Goal: Task Accomplishment & Management: Manage account settings

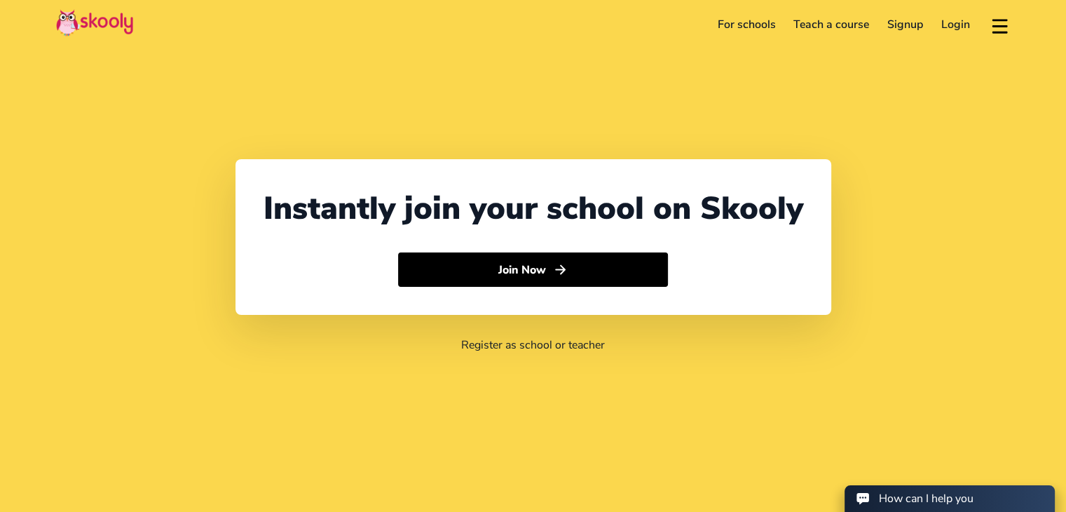
select select "91"
select select "[GEOGRAPHIC_DATA]"
select select "[GEOGRAPHIC_DATA]/[GEOGRAPHIC_DATA]"
click at [950, 25] on link "Login" at bounding box center [955, 24] width 47 height 22
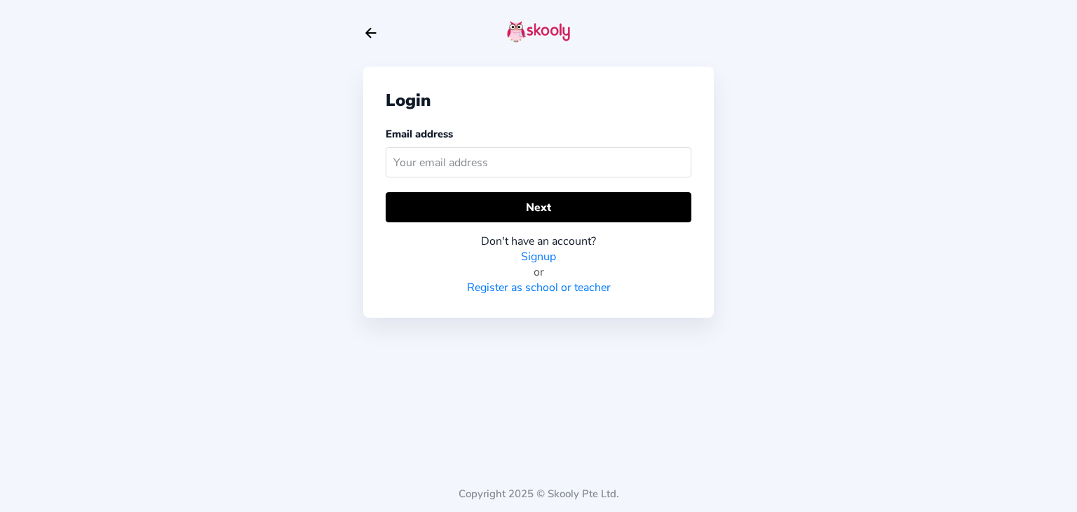
type input "Skooly@123"
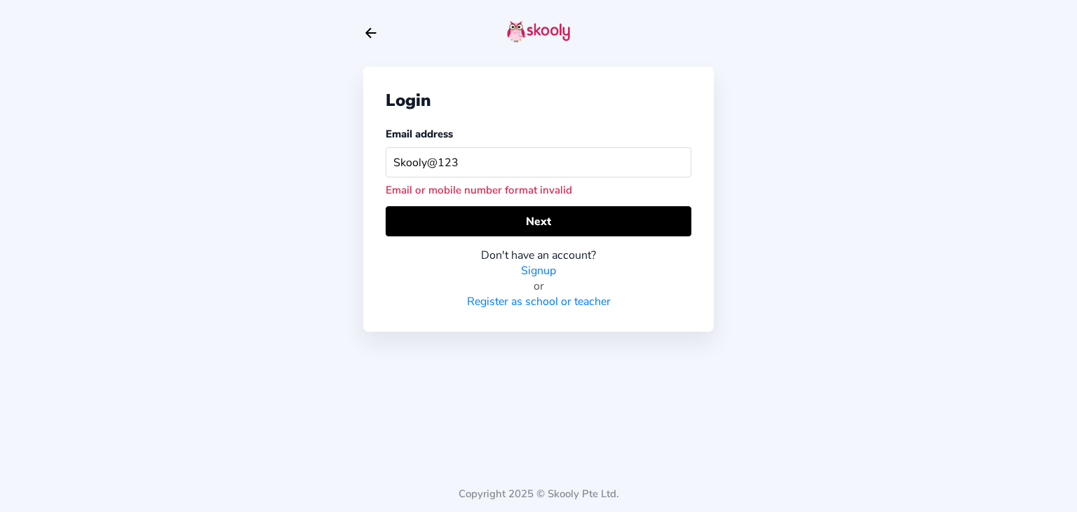
drag, startPoint x: 480, startPoint y: 163, endPoint x: 261, endPoint y: 163, distance: 218.7
click at [261, 163] on div "Login Email address Skooly@123 Email or mobile number format invalid Next Don't…" at bounding box center [538, 256] width 1077 height 512
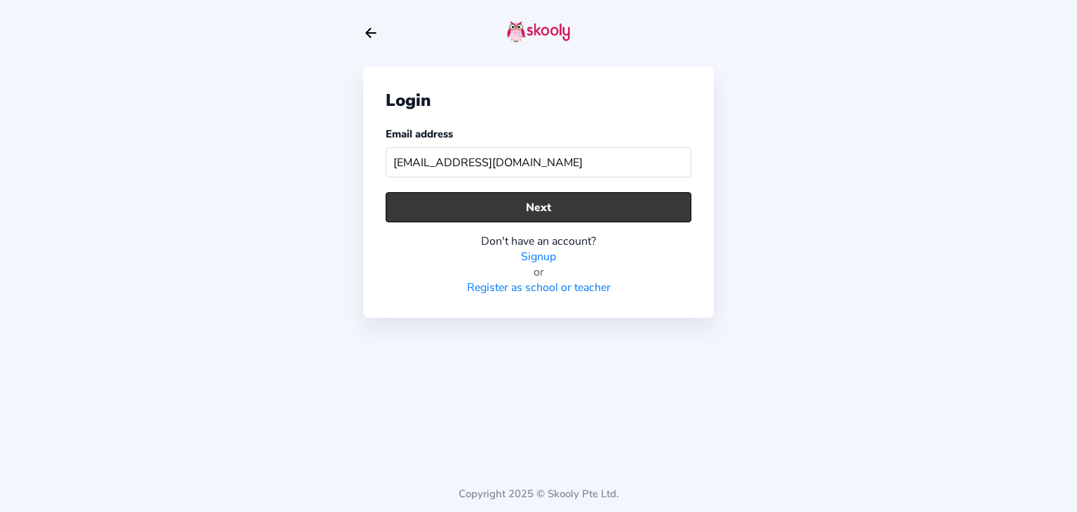
type input "demo@getskooly.com"
click at [505, 196] on button "Next" at bounding box center [539, 207] width 306 height 30
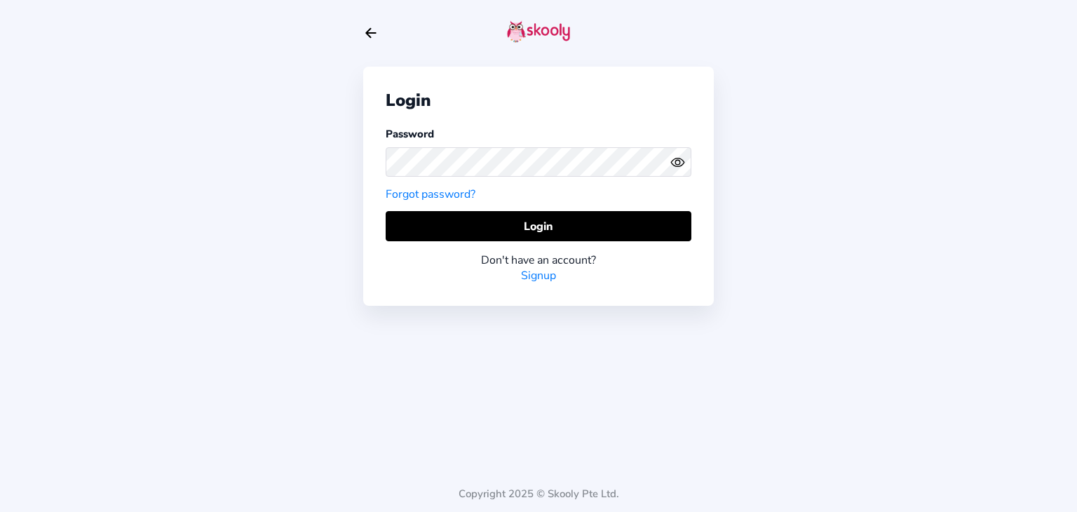
click at [683, 163] on icon "eye outline" at bounding box center [677, 162] width 13 height 8
click at [271, 191] on div "Login Password Forgot password? Login Don't have an account? Signup Copyright 2…" at bounding box center [538, 256] width 1077 height 512
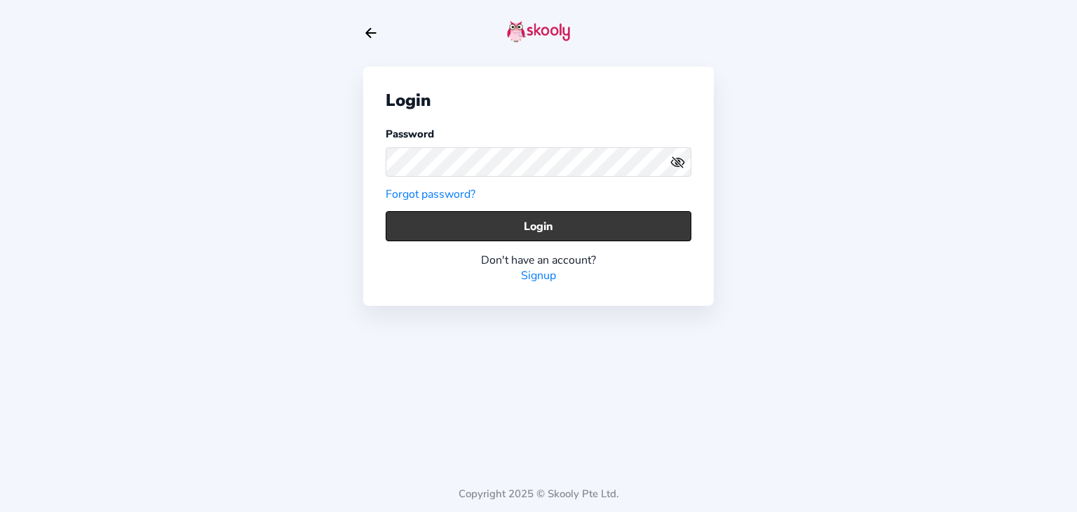
click at [530, 226] on button "Login" at bounding box center [539, 226] width 306 height 30
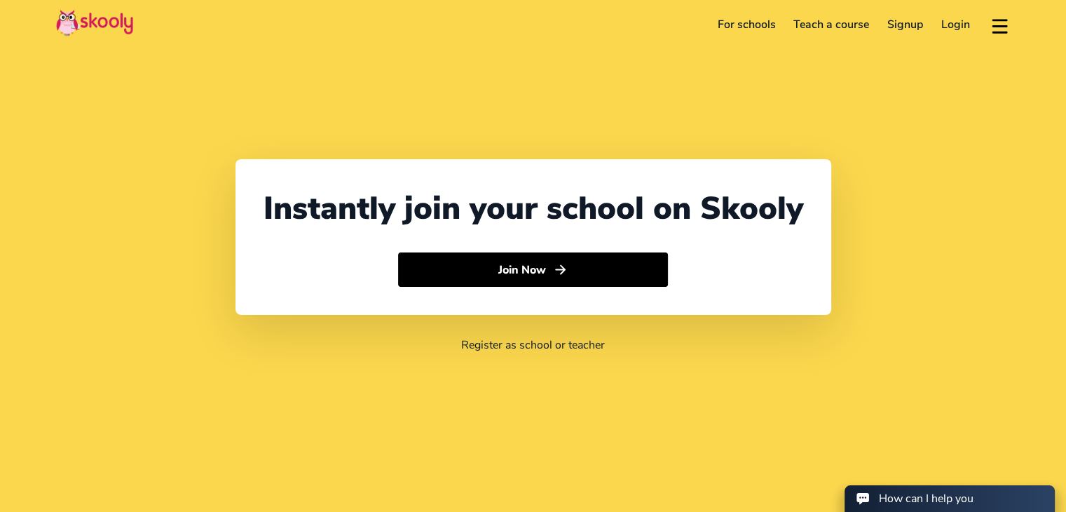
select select "91"
select select "[GEOGRAPHIC_DATA]"
select select "[GEOGRAPHIC_DATA]/[GEOGRAPHIC_DATA]"
click at [956, 29] on link "Login" at bounding box center [955, 24] width 47 height 22
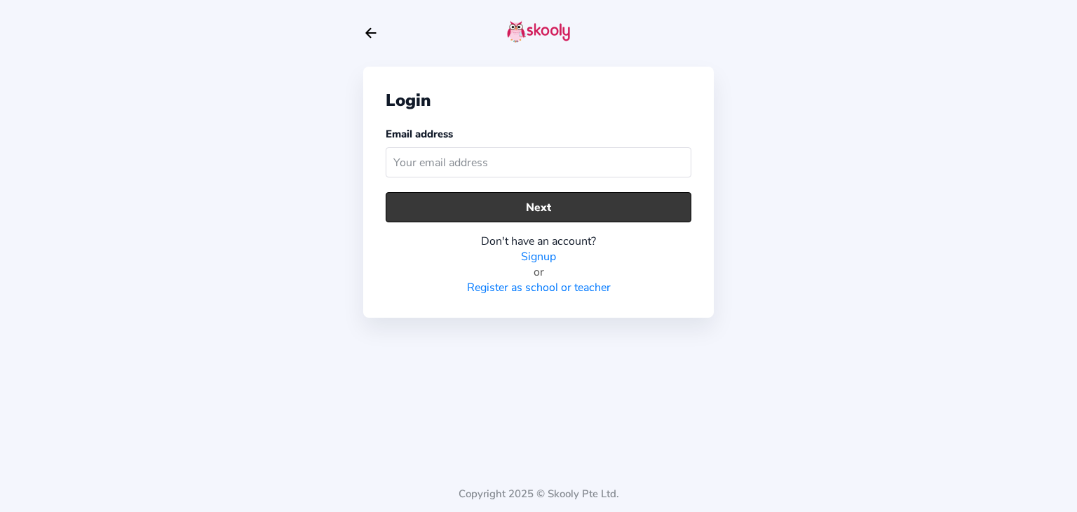
type input "x"
click at [416, 206] on button "Next" at bounding box center [539, 207] width 306 height 30
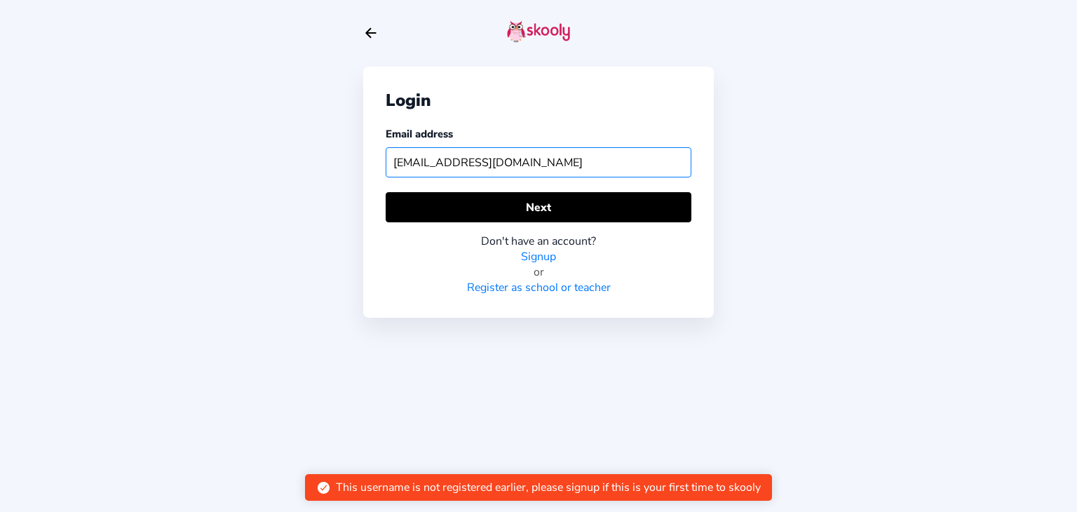
click at [417, 160] on input "[EMAIL_ADDRESS][DOMAIN_NAME]" at bounding box center [539, 162] width 306 height 30
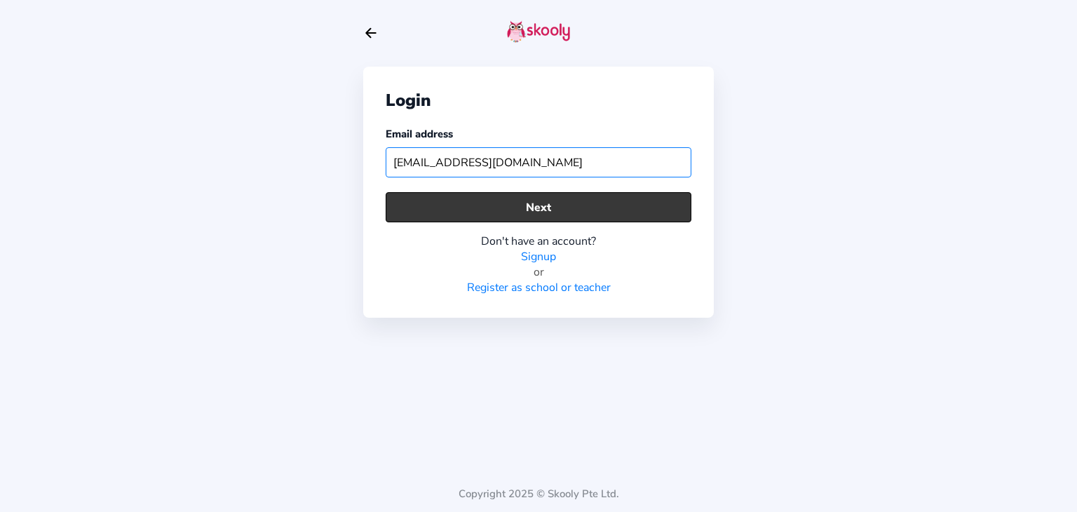
type input "[EMAIL_ADDRESS][DOMAIN_NAME]"
click at [438, 203] on button "Next" at bounding box center [539, 207] width 306 height 30
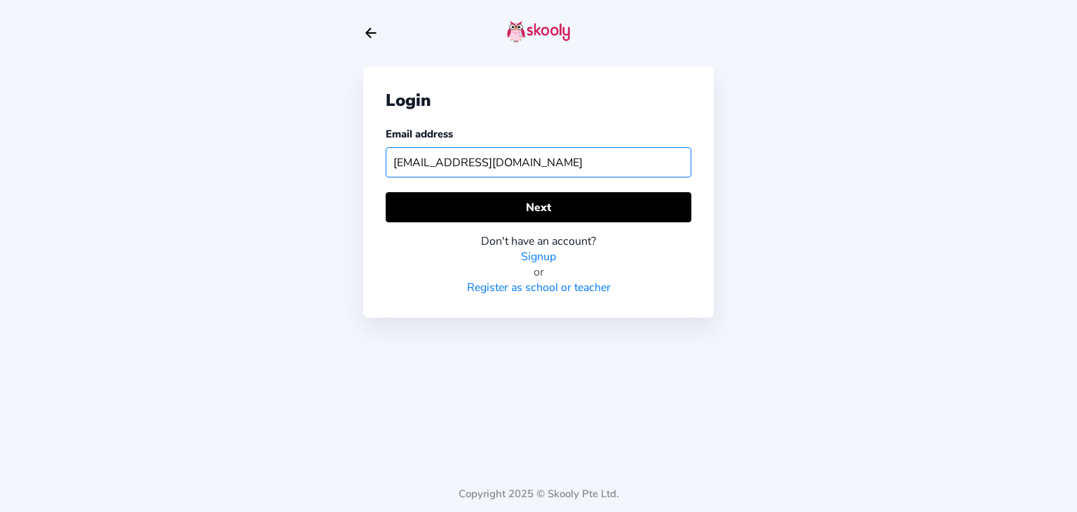
drag, startPoint x: 539, startPoint y: 163, endPoint x: 196, endPoint y: 160, distance: 342.8
click at [199, 162] on div "Login Email address [EMAIL_ADDRESS][DOMAIN_NAME] Next Don't have an account? Si…" at bounding box center [538, 256] width 1077 height 512
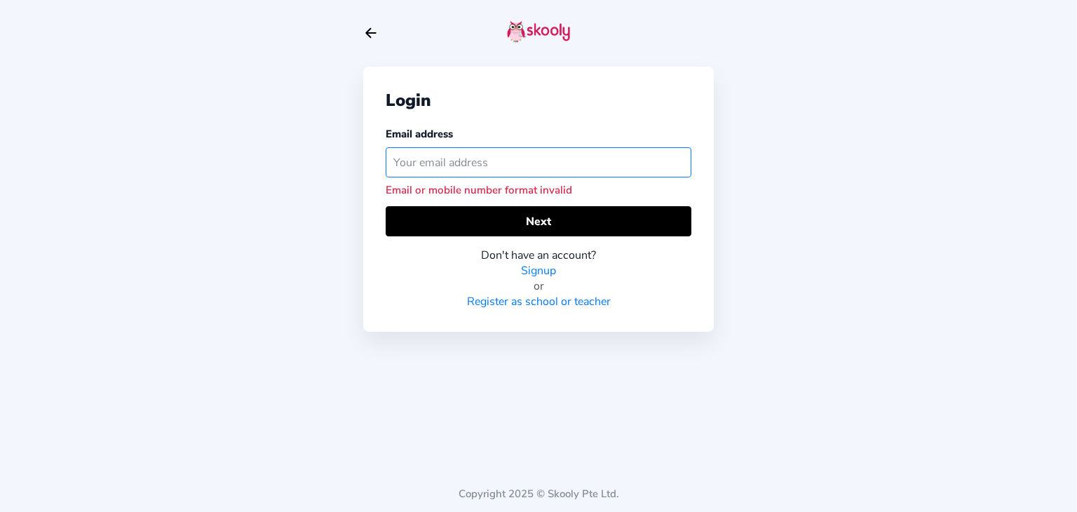
type input "a"
type input "s"
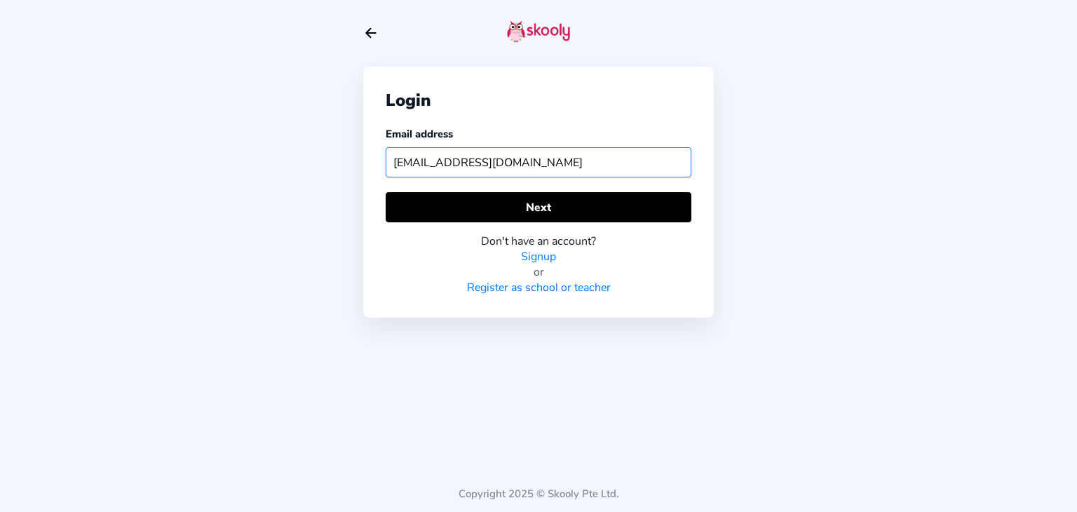
type input "[EMAIL_ADDRESS][DOMAIN_NAME]"
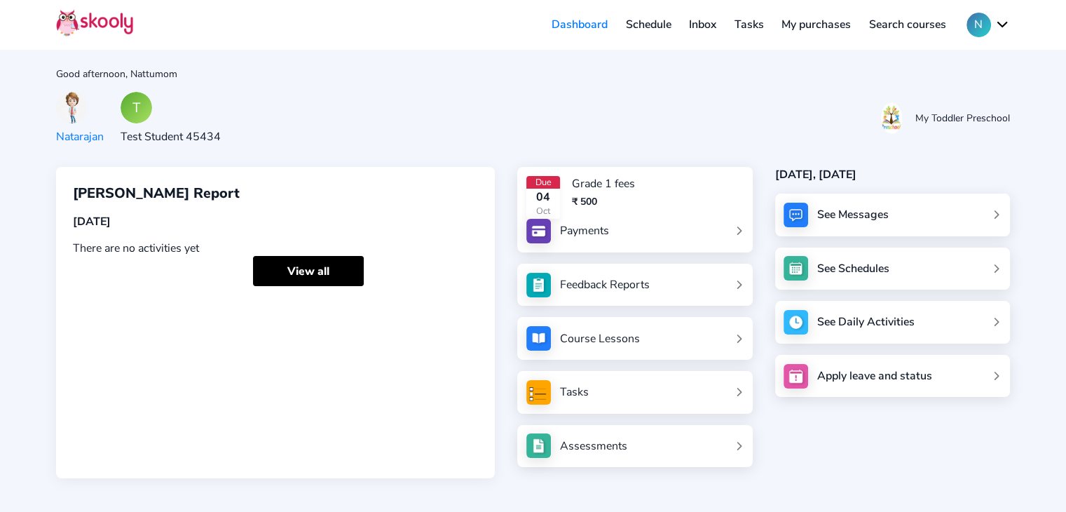
click at [992, 22] on button "N" at bounding box center [988, 25] width 43 height 25
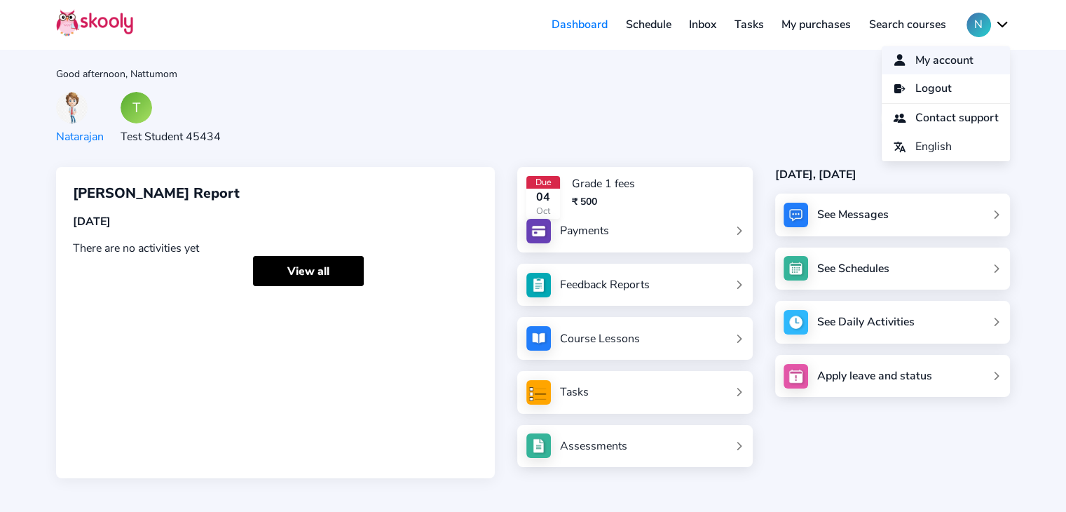
click at [944, 64] on span "My account" at bounding box center [945, 60] width 58 height 20
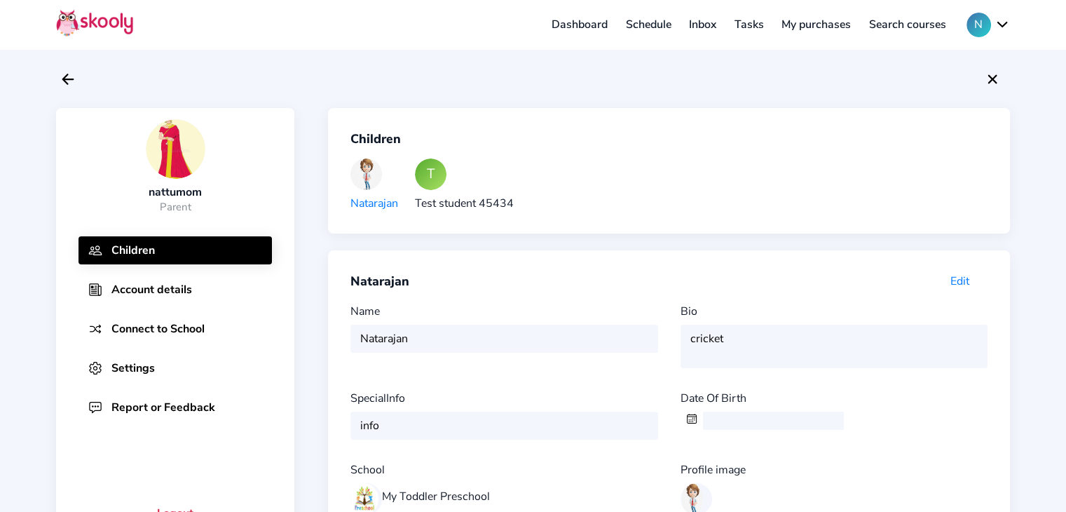
click at [172, 280] on button "Account details" at bounding box center [175, 290] width 193 height 28
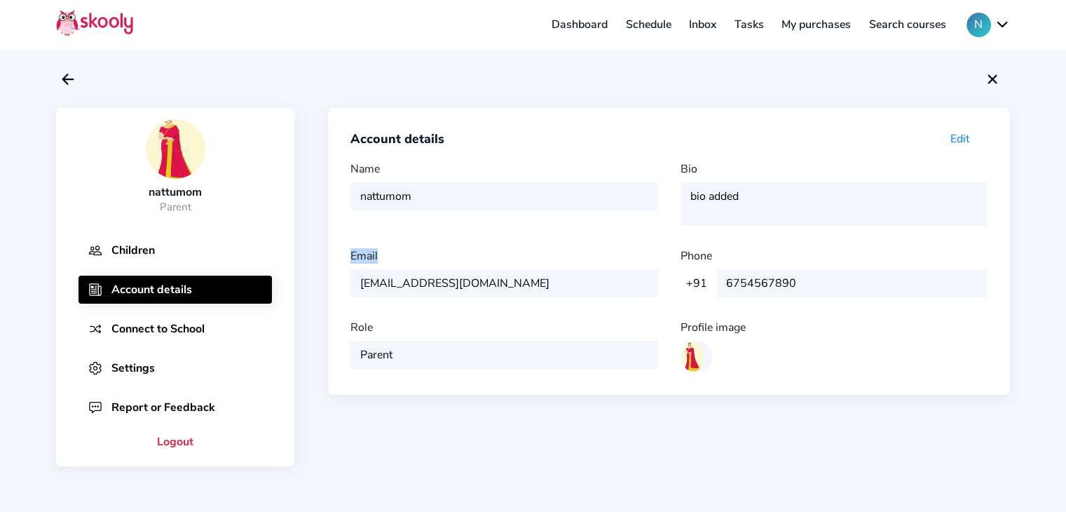
drag, startPoint x: 517, startPoint y: 281, endPoint x: 351, endPoint y: 298, distance: 167.0
click at [351, 298] on div "Name nattumom Bio bio added Email nattumom@mailinator.com Phone +91 +91 +21 +66…" at bounding box center [669, 266] width 637 height 211
copy div "Email"
click at [496, 208] on div "Name nattumom" at bounding box center [510, 193] width 318 height 64
click at [69, 72] on icon "Arrow Back" at bounding box center [68, 79] width 17 height 17
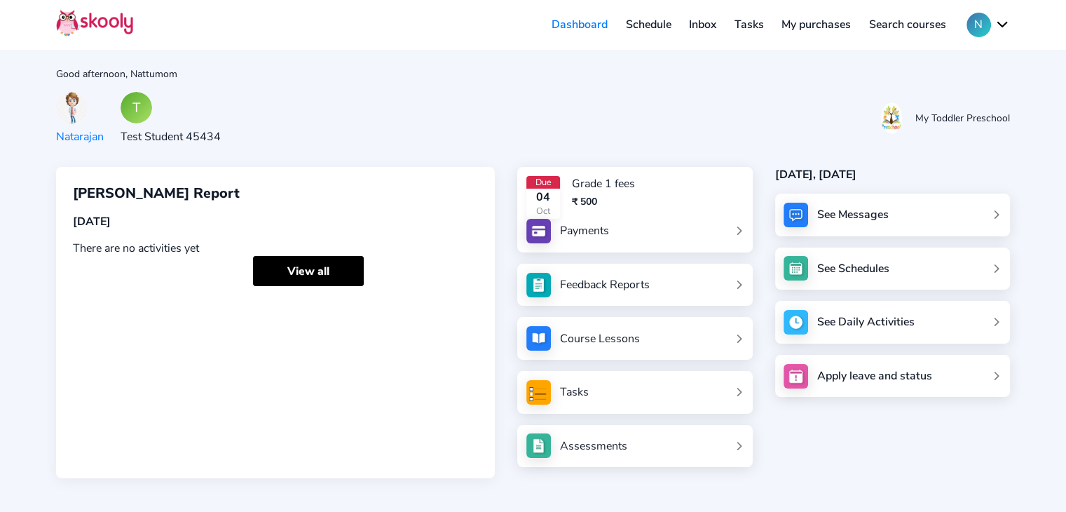
drag, startPoint x: 1005, startPoint y: 26, endPoint x: 1001, endPoint y: 40, distance: 14.6
click at [1005, 26] on button "N" at bounding box center [988, 25] width 43 height 25
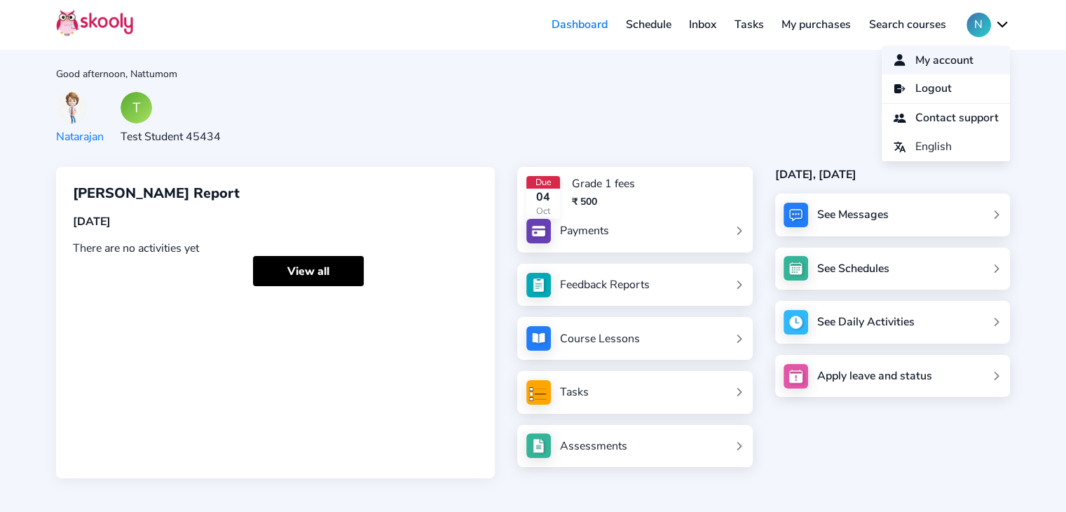
click at [936, 65] on span "My account" at bounding box center [945, 60] width 58 height 20
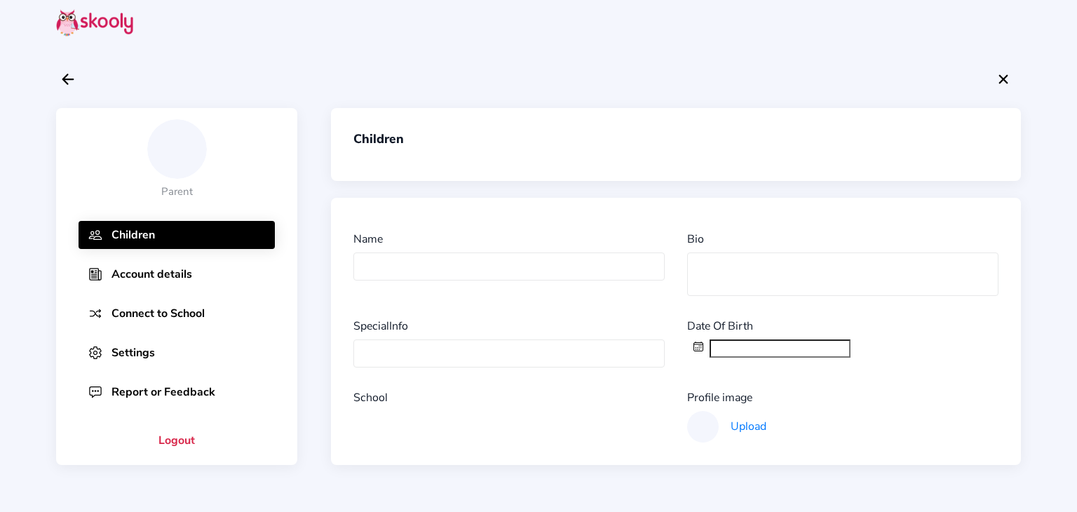
type input "Natarajan"
type textarea "cricket"
type input "info"
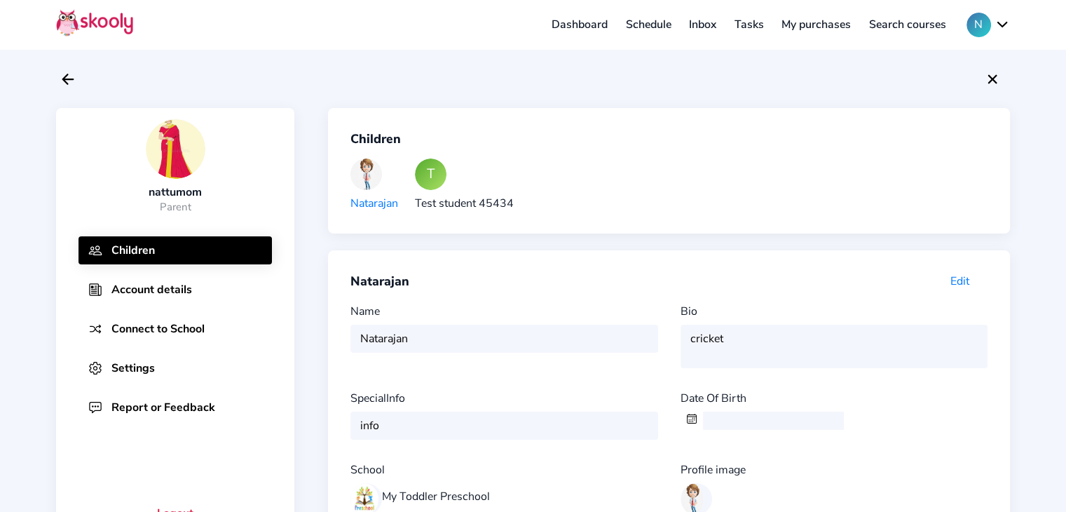
click at [147, 294] on button "Account details" at bounding box center [175, 290] width 193 height 28
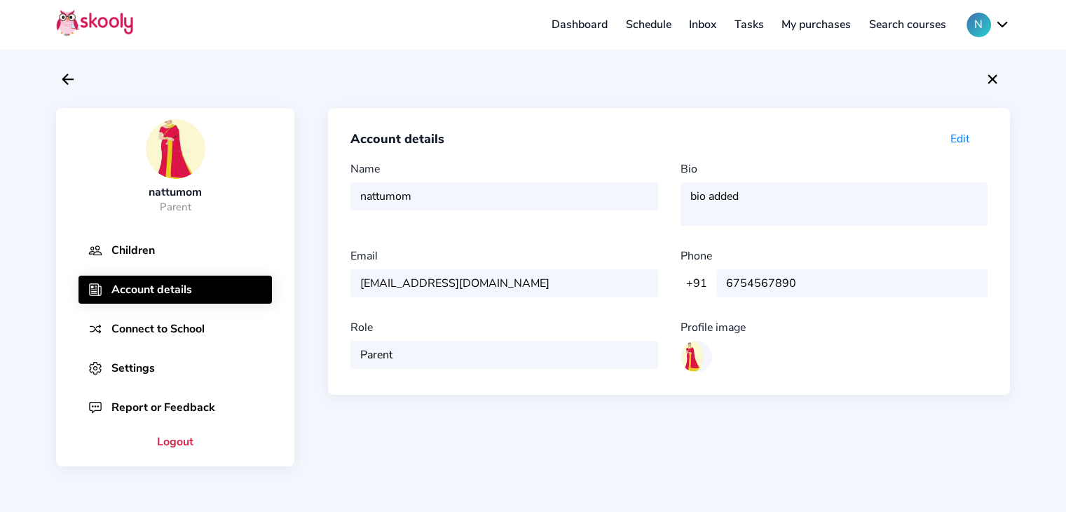
click at [182, 185] on div "nattumom" at bounding box center [176, 191] width 60 height 15
click at [480, 197] on div "Name nattumom" at bounding box center [510, 193] width 318 height 64
click at [415, 196] on div "Name nattumom" at bounding box center [510, 193] width 318 height 64
drag, startPoint x: 412, startPoint y: 196, endPoint x: 351, endPoint y: 198, distance: 61.0
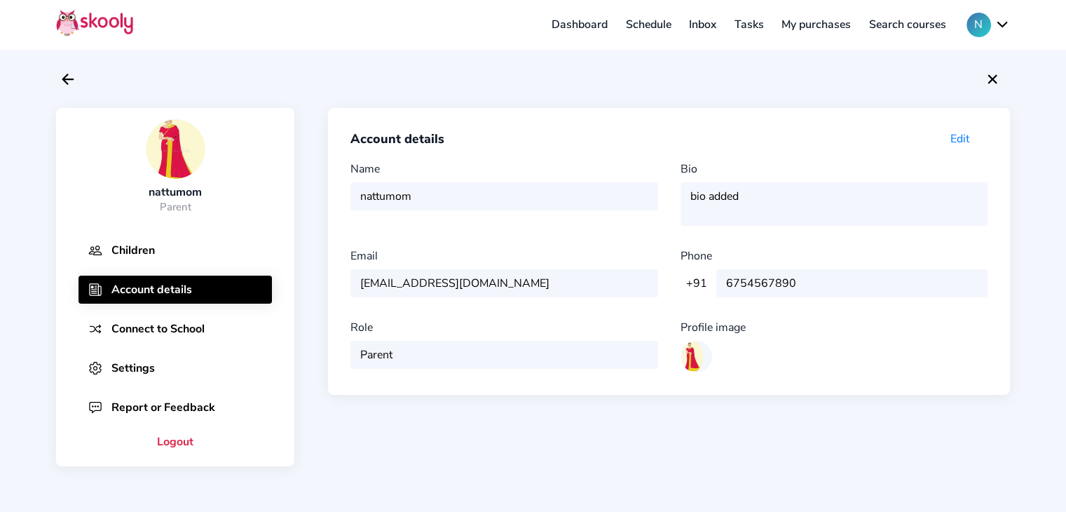
click at [351, 198] on div "Name nattumom" at bounding box center [510, 193] width 318 height 64
drag, startPoint x: 392, startPoint y: 198, endPoint x: 446, endPoint y: 198, distance: 54.0
click at [442, 198] on div "Account details Edit Name nattumom Bio bio added Email nattumom@mailinator.com …" at bounding box center [669, 251] width 682 height 287
click at [449, 198] on div "Name nattumom" at bounding box center [510, 193] width 318 height 64
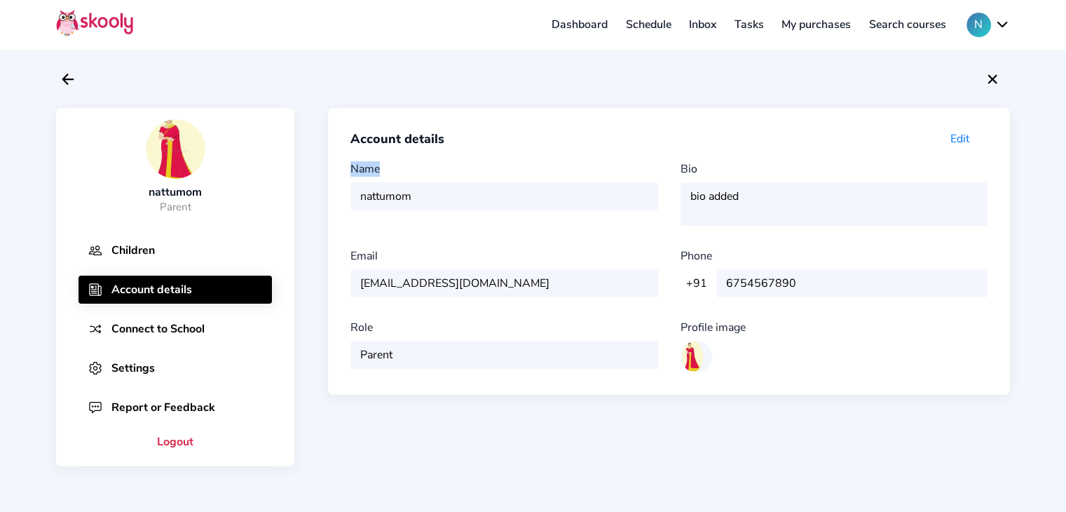
click at [958, 134] on span "Edit" at bounding box center [960, 138] width 19 height 15
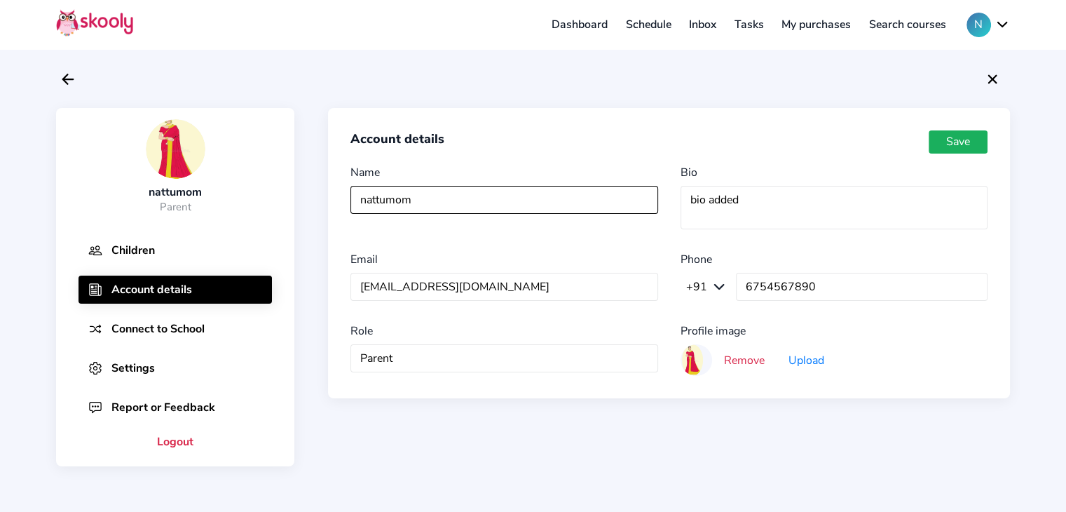
drag, startPoint x: 440, startPoint y: 200, endPoint x: 346, endPoint y: 205, distance: 94.1
click at [348, 204] on div "Account details Save Name nattumom Bio bio added Email nattumom@mailinator.com …" at bounding box center [669, 253] width 682 height 291
type input "Anita"
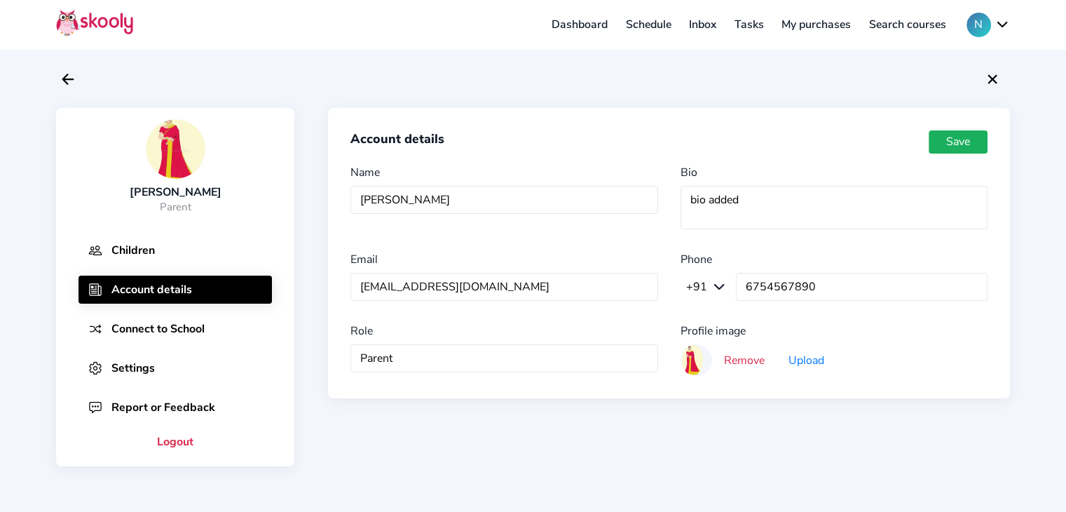
click at [965, 144] on button "Save" at bounding box center [958, 142] width 59 height 24
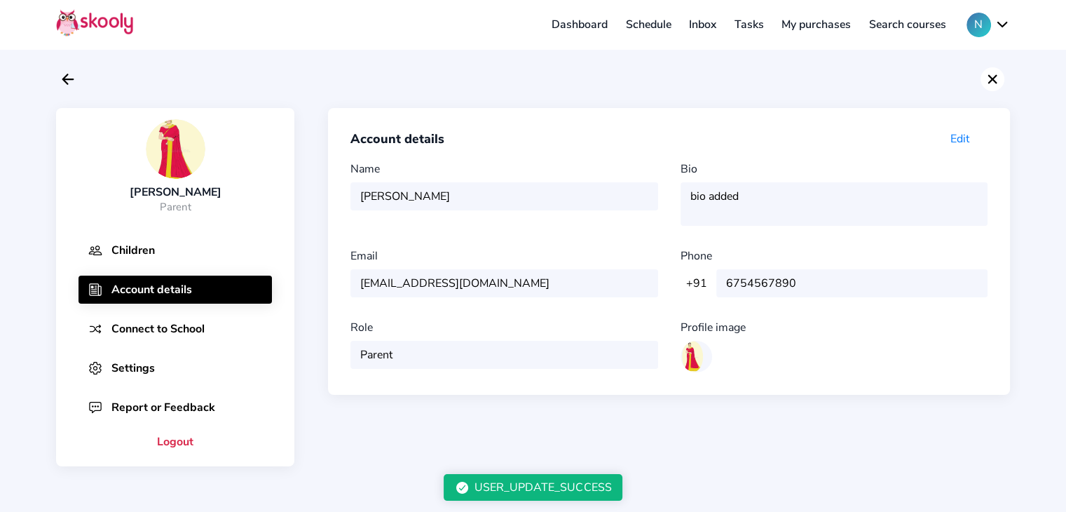
click at [992, 86] on icon "Close" at bounding box center [992, 79] width 17 height 17
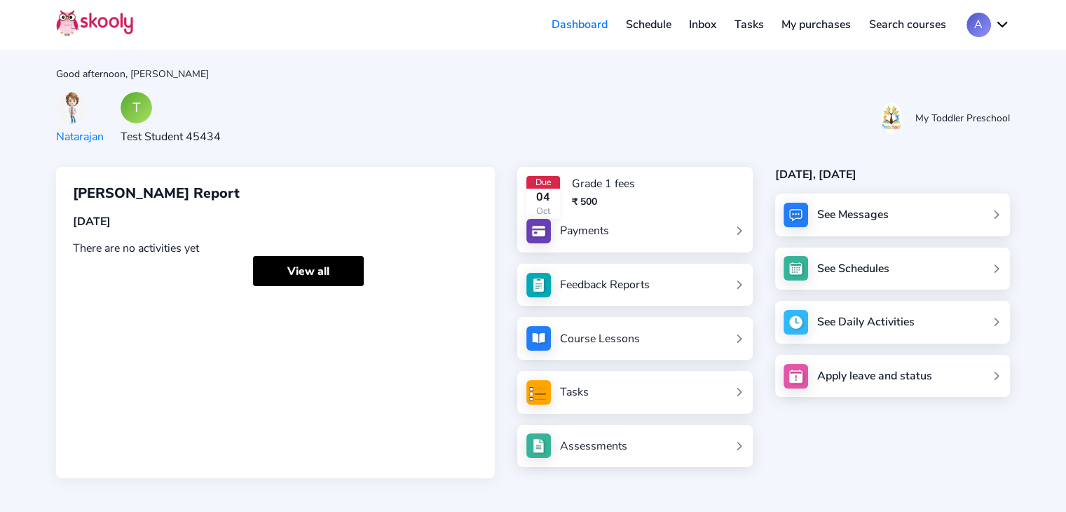
click at [146, 110] on div "T" at bounding box center [137, 108] width 32 height 32
click at [1007, 26] on button "A" at bounding box center [988, 25] width 43 height 25
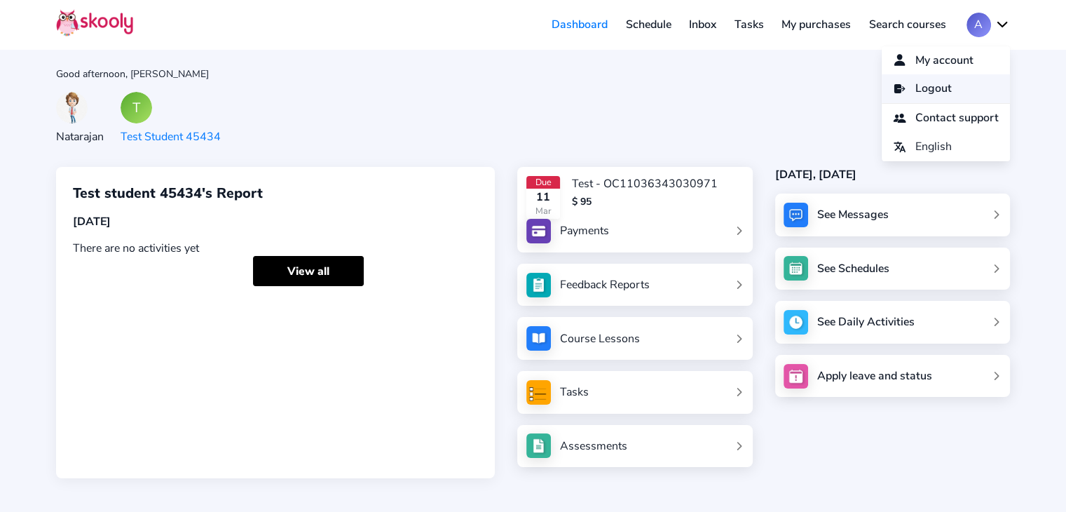
click at [944, 85] on link "Logout" at bounding box center [946, 88] width 128 height 29
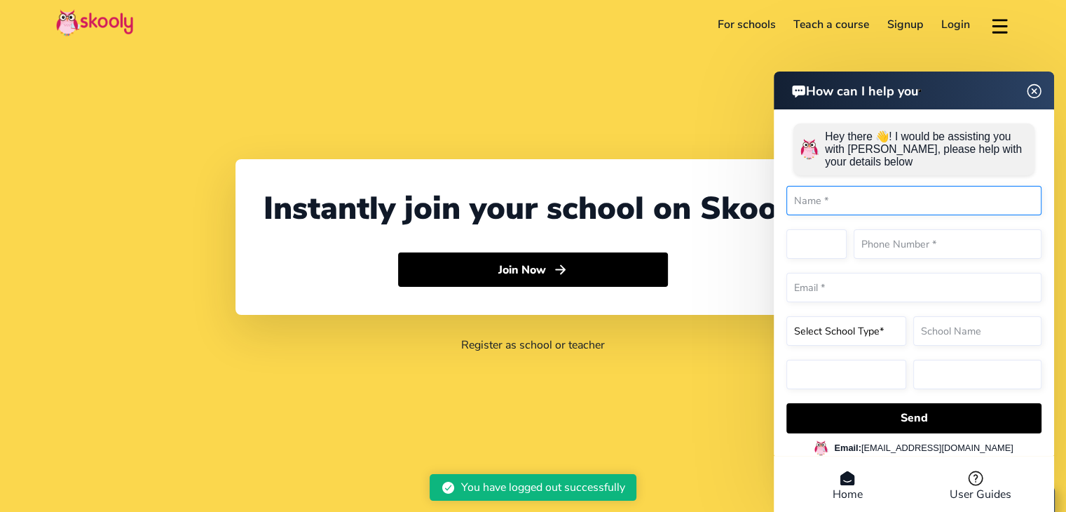
select select "91"
select select "[GEOGRAPHIC_DATA]"
select select "[GEOGRAPHIC_DATA]/[GEOGRAPHIC_DATA]"
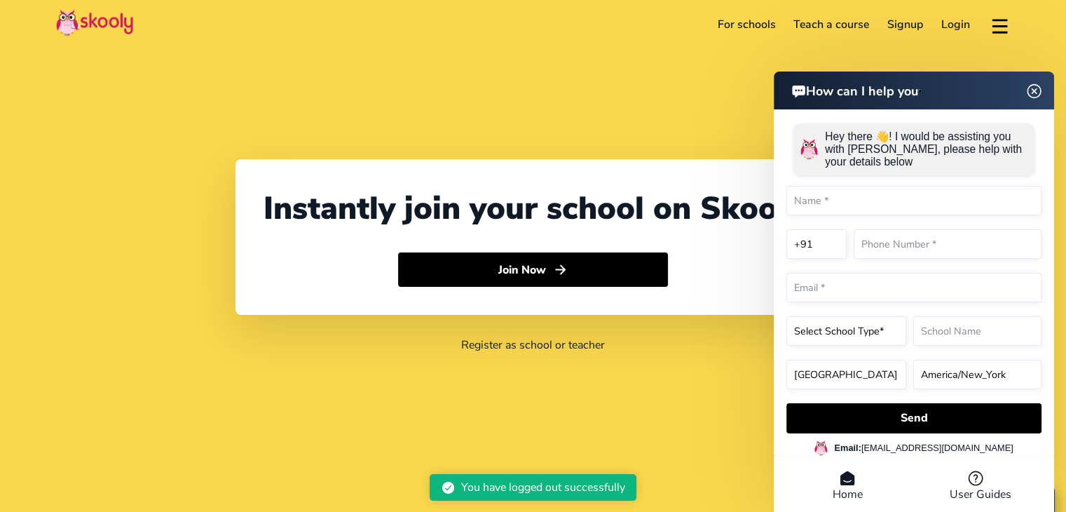
click at [967, 20] on link "Login" at bounding box center [955, 24] width 47 height 22
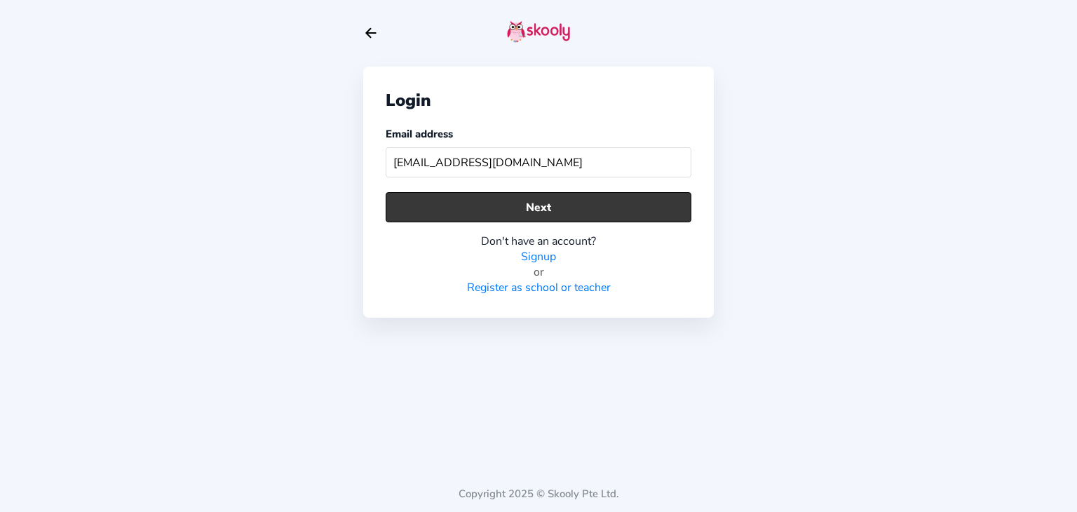
type input "tarnikelvormom@mailinator.com"
click at [629, 211] on button "Next" at bounding box center [539, 207] width 306 height 30
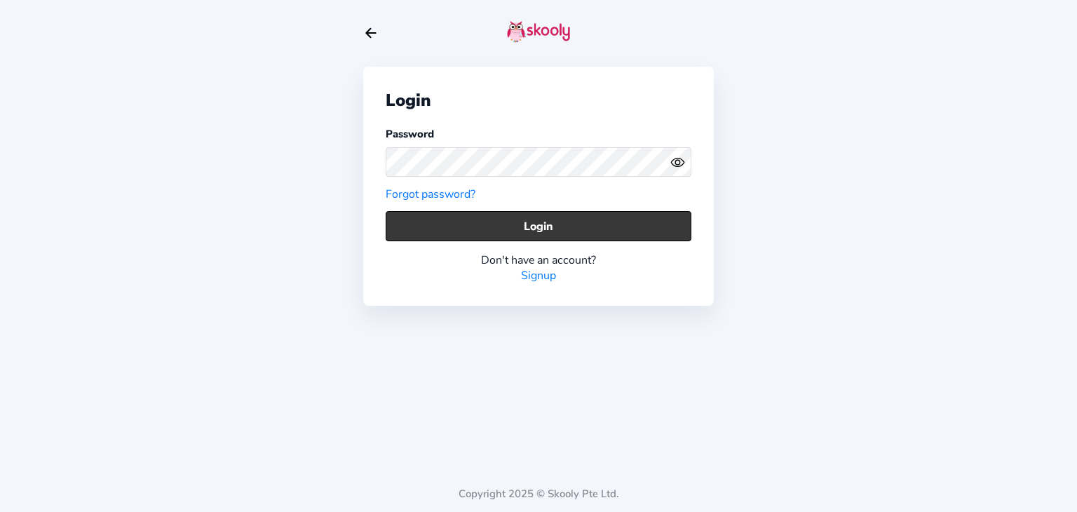
click at [658, 215] on button "Login" at bounding box center [539, 226] width 306 height 30
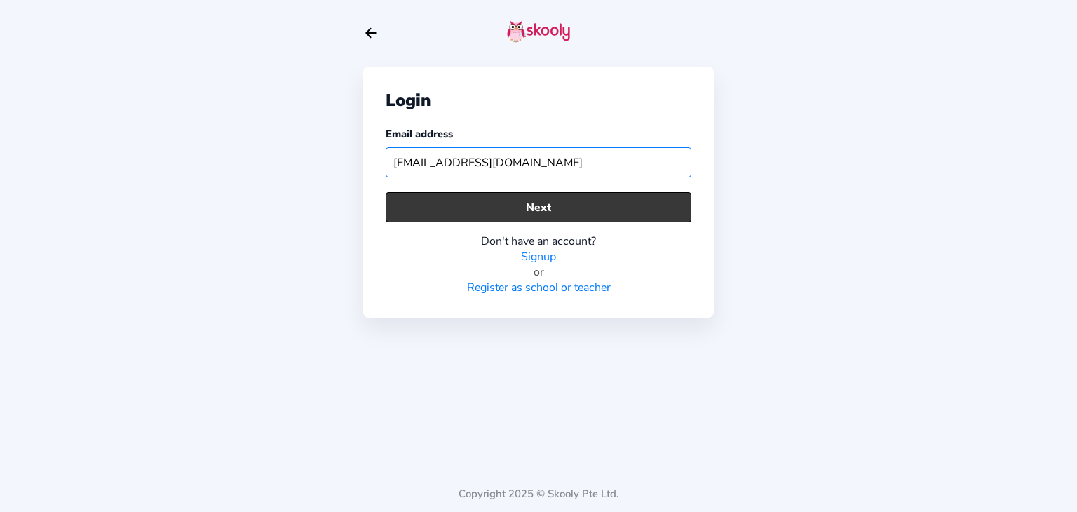
type input "skoolypreshool@mailinator.com"
click at [439, 203] on button "Next" at bounding box center [539, 207] width 306 height 30
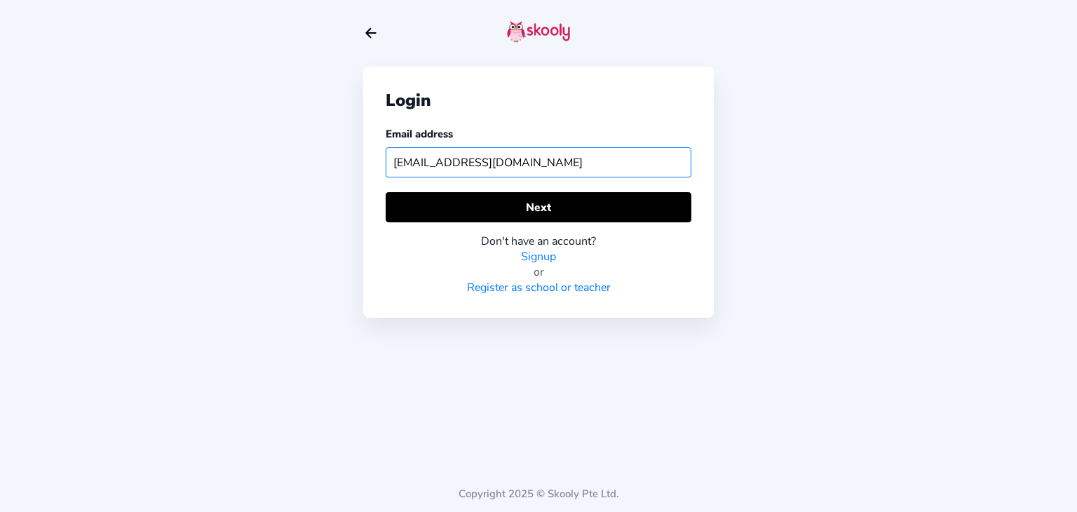
drag, startPoint x: 393, startPoint y: 169, endPoint x: 306, endPoint y: 179, distance: 87.6
click at [306, 179] on div "Login Email address skoolypreshool@mailinator.com Next Don't have an account? S…" at bounding box center [538, 256] width 1077 height 512
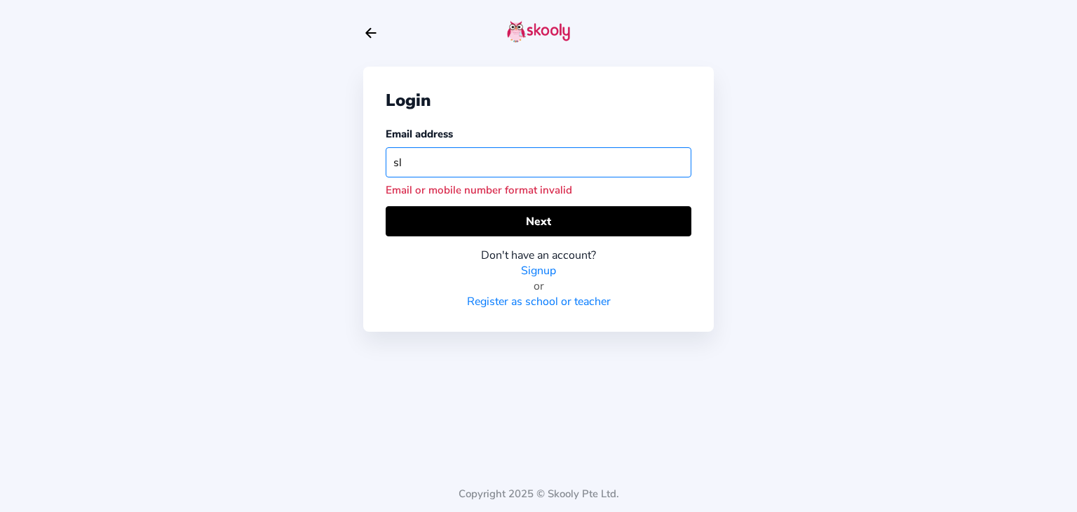
type input "s"
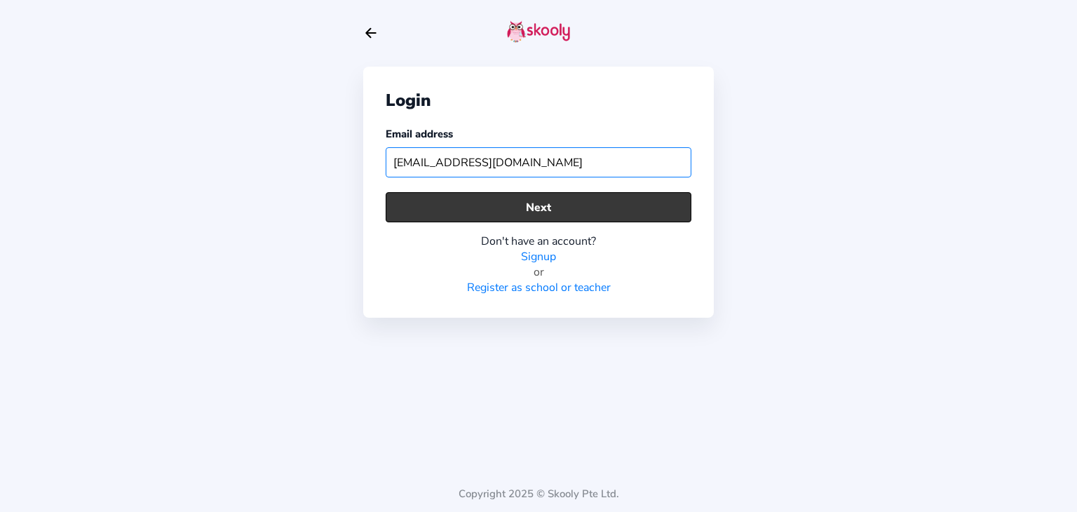
type input "skoolypreschool@mailinator.com"
click at [395, 200] on button "Next" at bounding box center [539, 207] width 306 height 30
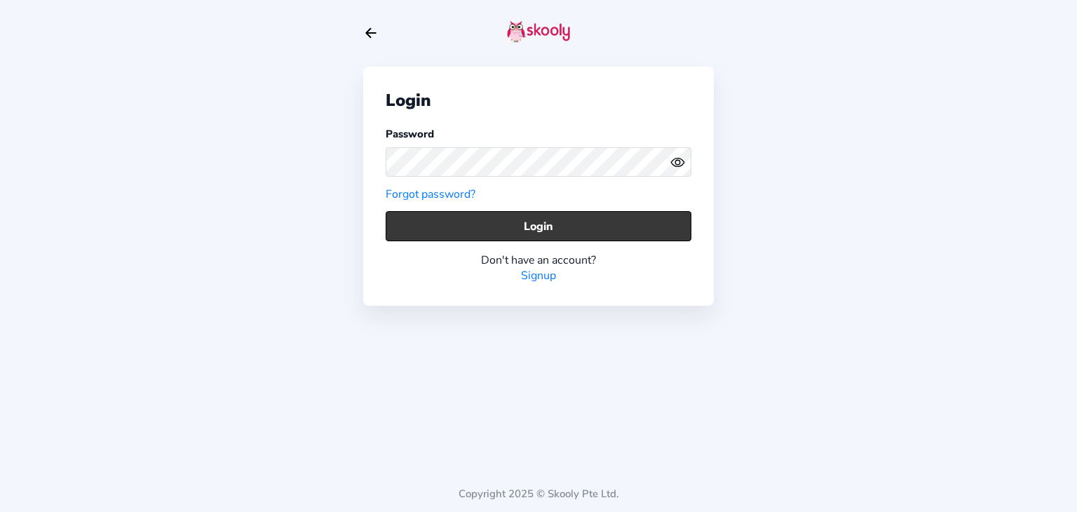
click at [423, 225] on button "Login" at bounding box center [539, 226] width 306 height 30
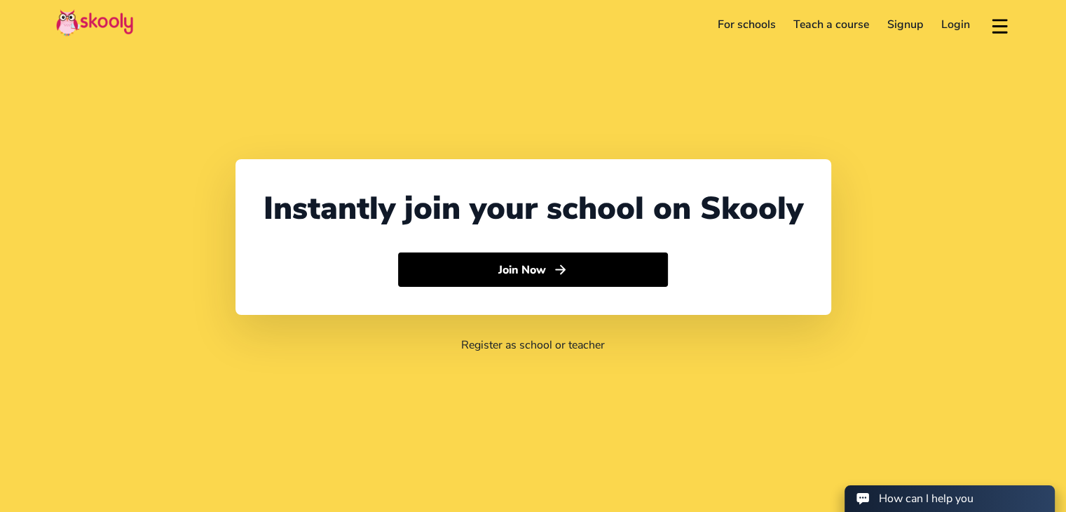
select select "91"
select select "[GEOGRAPHIC_DATA]"
select select "[GEOGRAPHIC_DATA]/[GEOGRAPHIC_DATA]"
click at [904, 19] on link "Signup" at bounding box center [905, 24] width 54 height 22
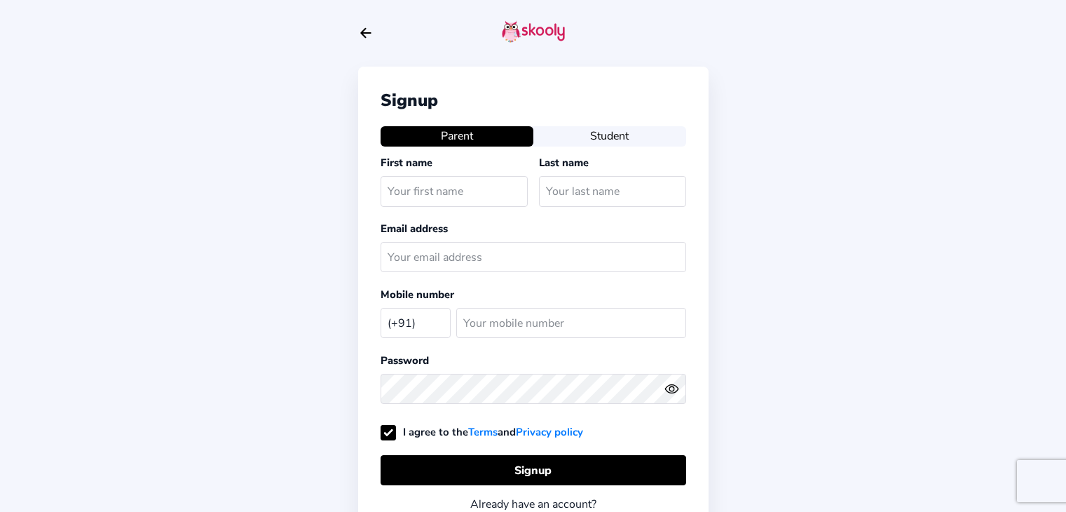
select select "IN"
click at [444, 189] on input "text" at bounding box center [454, 191] width 147 height 30
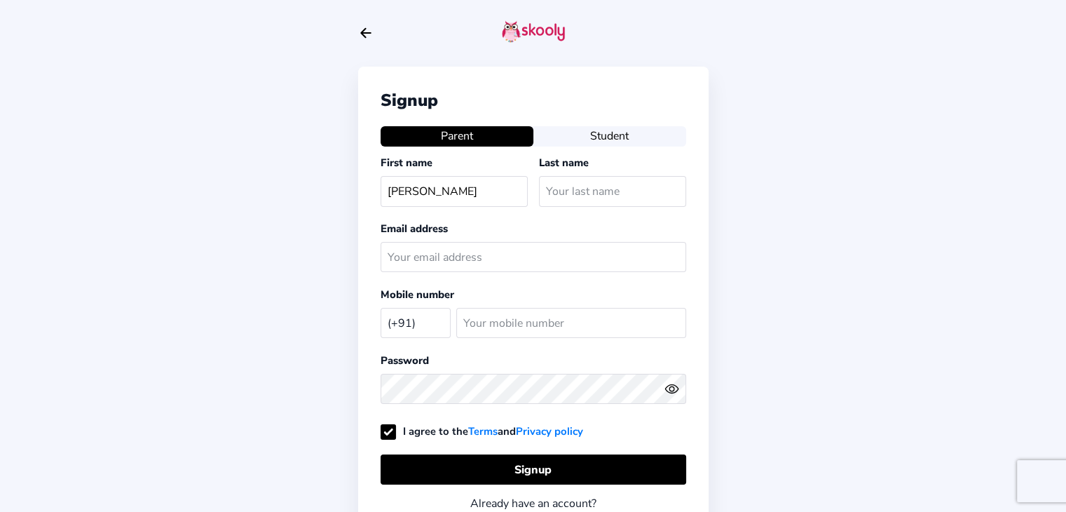
type input "Anita"
click at [573, 189] on input "text" at bounding box center [612, 191] width 147 height 30
click at [421, 264] on input "text" at bounding box center [534, 257] width 306 height 30
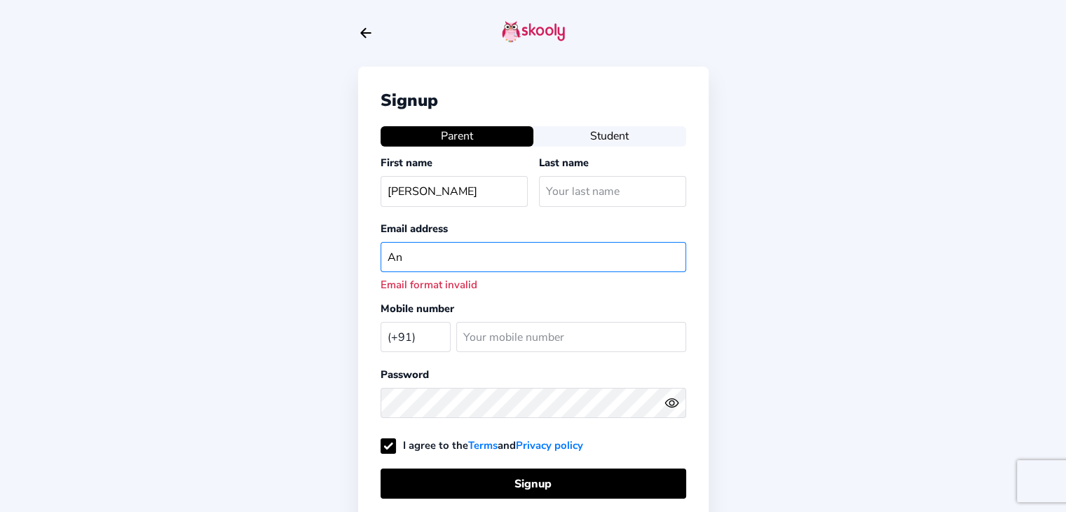
type input "A"
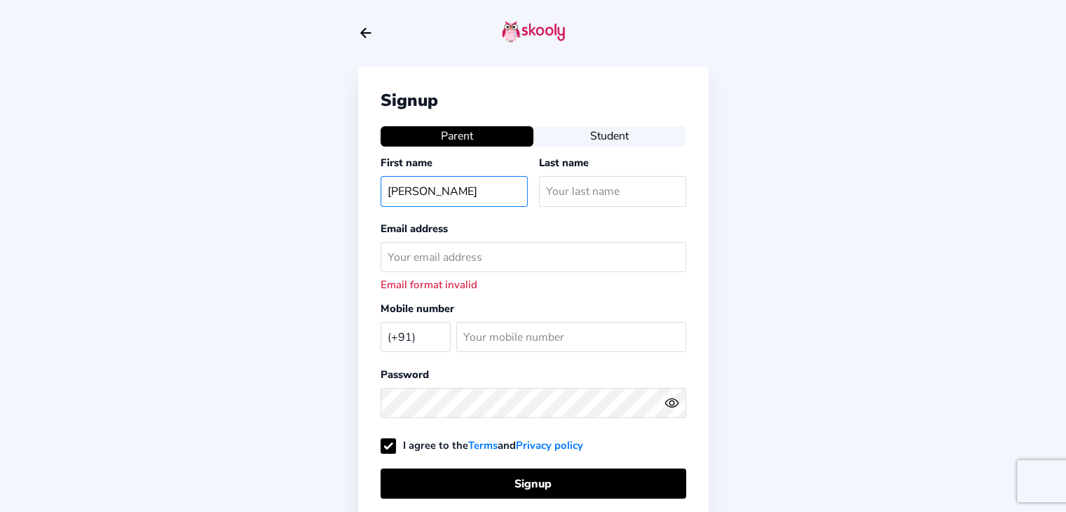
drag, startPoint x: 447, startPoint y: 189, endPoint x: 383, endPoint y: 194, distance: 64.0
click at [383, 194] on input "Anita" at bounding box center [454, 191] width 147 height 30
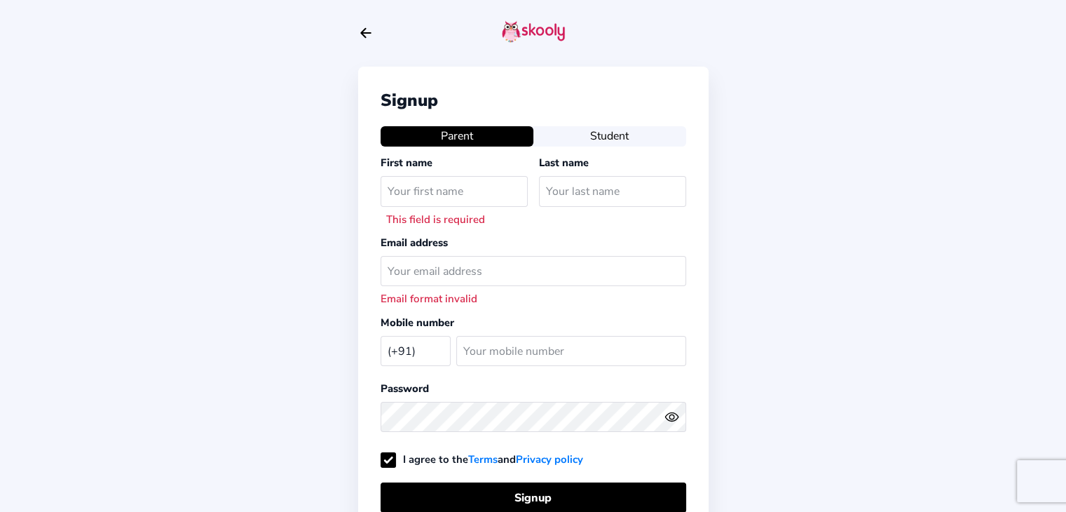
click at [300, 177] on div "Signup Parent Student First name This field is required Last name Email address…" at bounding box center [533, 350] width 1066 height 700
click at [359, 41] on div at bounding box center [533, 33] width 351 height 67
click at [364, 26] on icon "Arrow Back" at bounding box center [365, 32] width 15 height 15
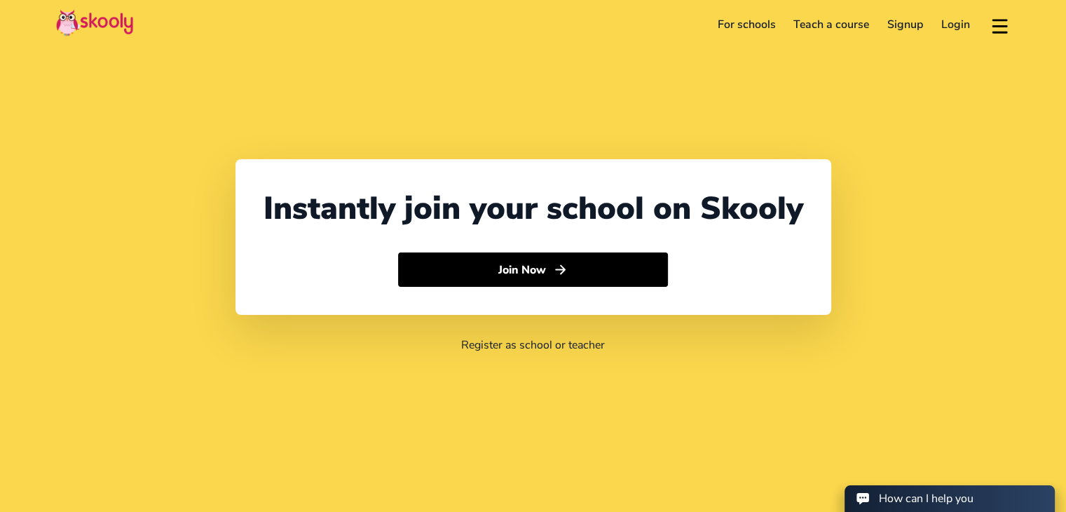
select select "91"
select select "[GEOGRAPHIC_DATA]"
select select "[GEOGRAPHIC_DATA]/[GEOGRAPHIC_DATA]"
click at [945, 29] on link "Login" at bounding box center [955, 24] width 47 height 22
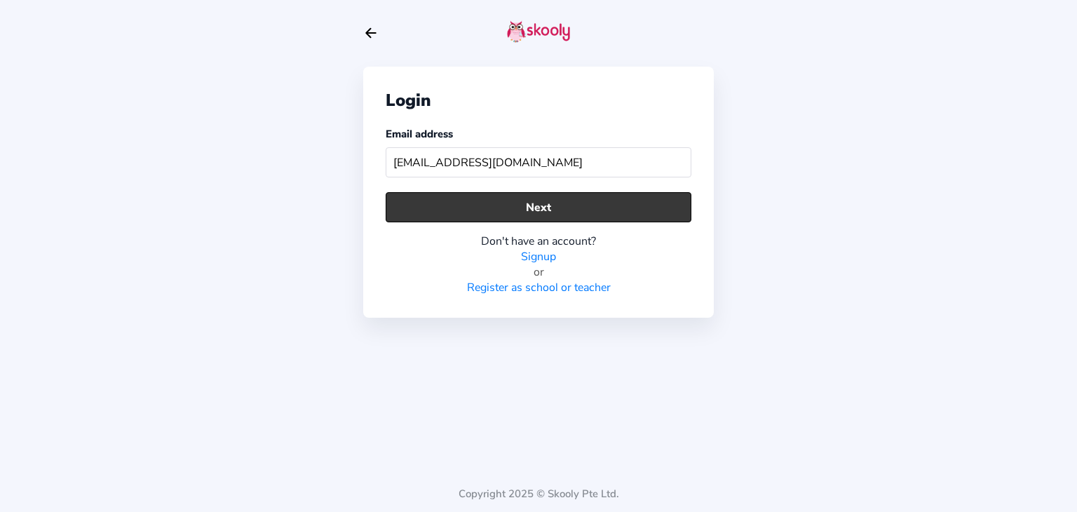
type input "skoolypreschool@mailinator.com"
click at [651, 201] on button "Next" at bounding box center [539, 207] width 306 height 30
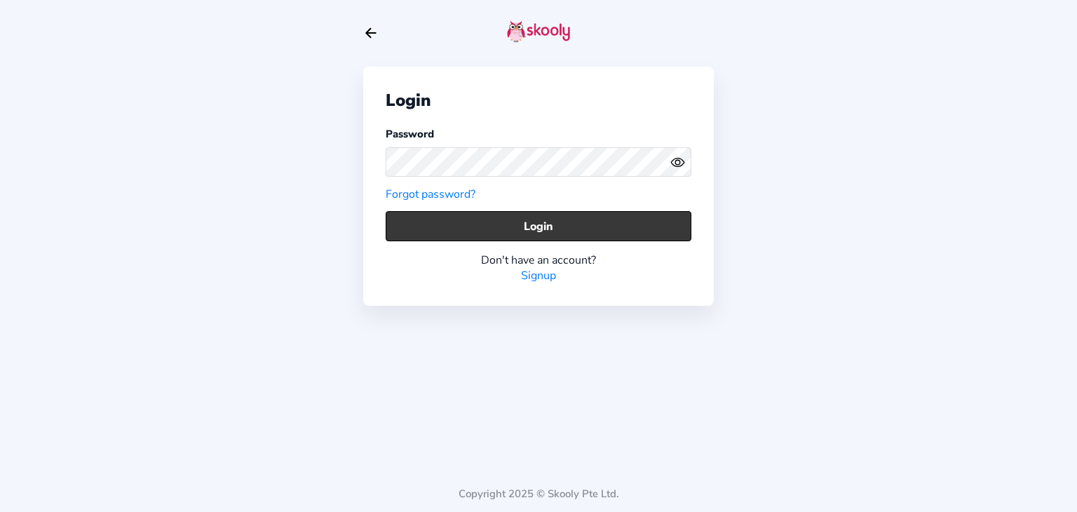
click at [501, 224] on button "Login" at bounding box center [539, 226] width 306 height 30
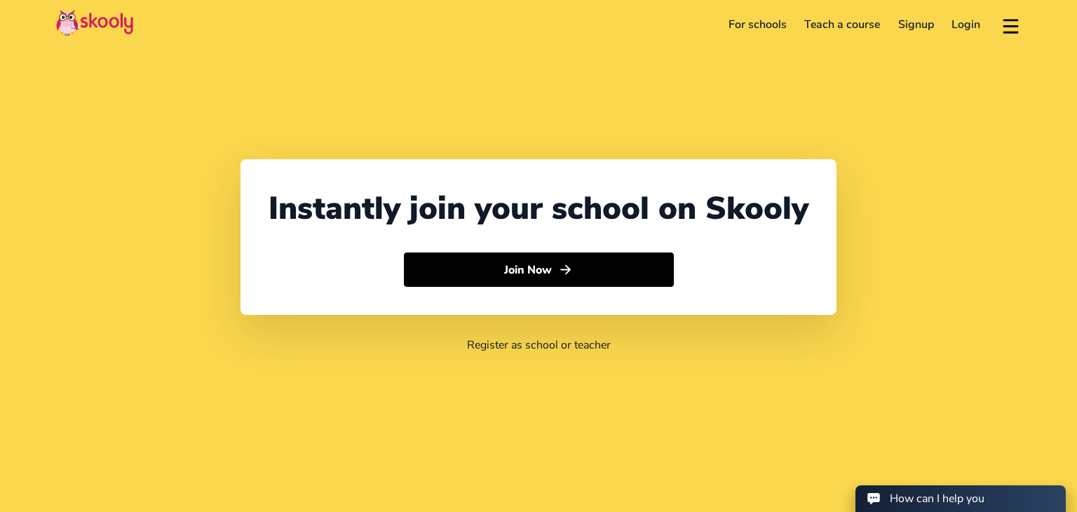
select select "91"
select select "[GEOGRAPHIC_DATA]"
select select "[GEOGRAPHIC_DATA]/[GEOGRAPHIC_DATA]"
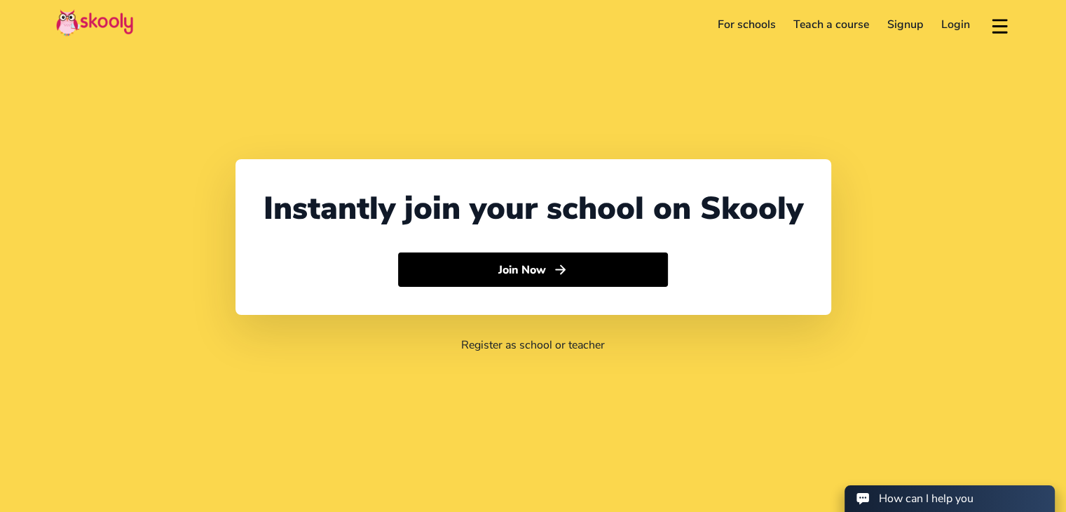
click at [942, 25] on link "Login" at bounding box center [955, 24] width 47 height 22
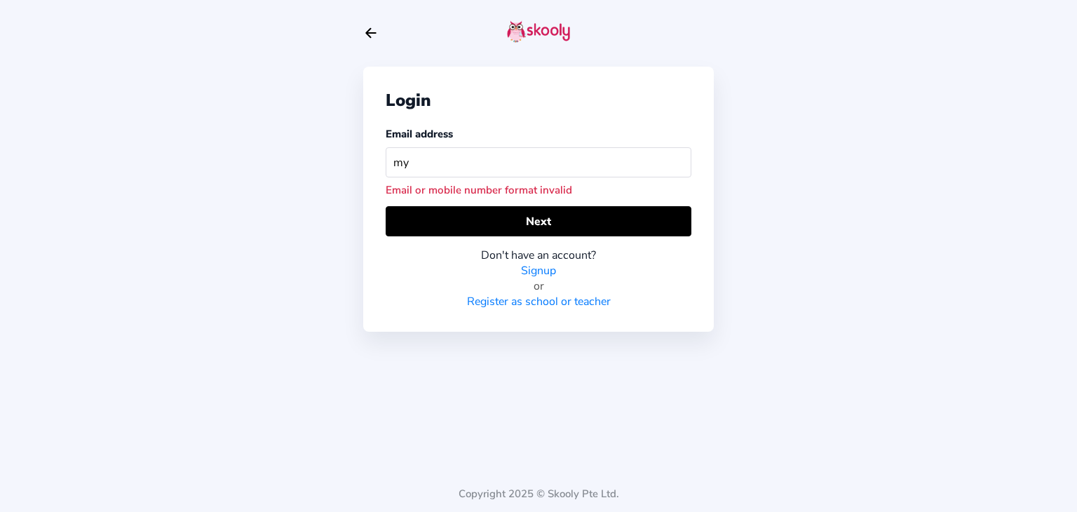
type input "m"
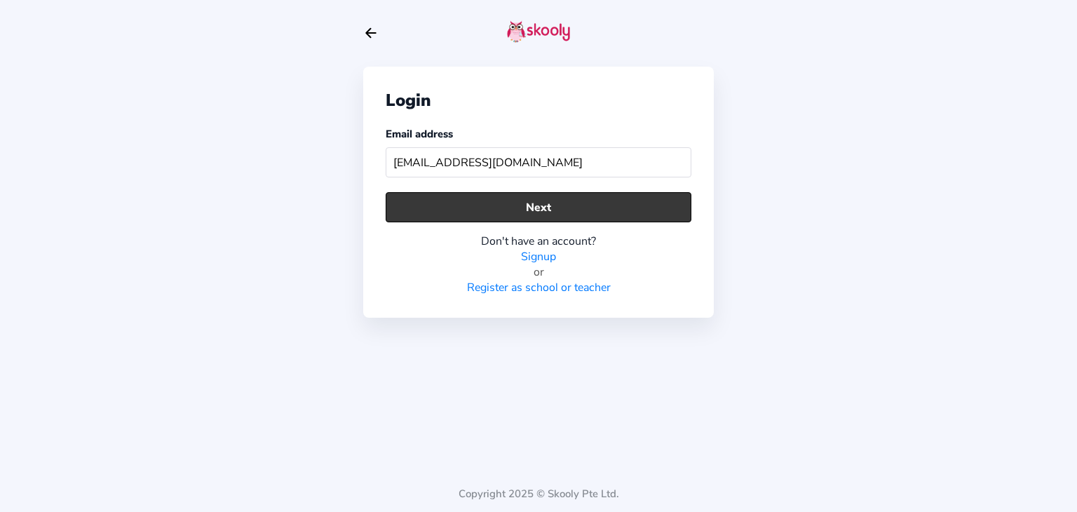
click at [679, 195] on button "Next" at bounding box center [539, 207] width 306 height 30
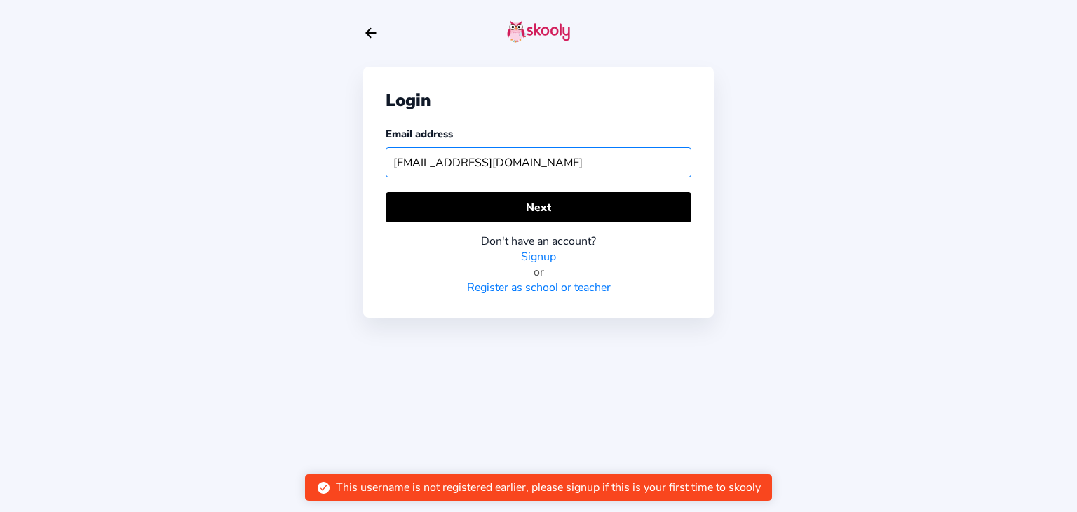
click at [480, 161] on input "[EMAIL_ADDRESS][DOMAIN_NAME]" at bounding box center [539, 162] width 306 height 30
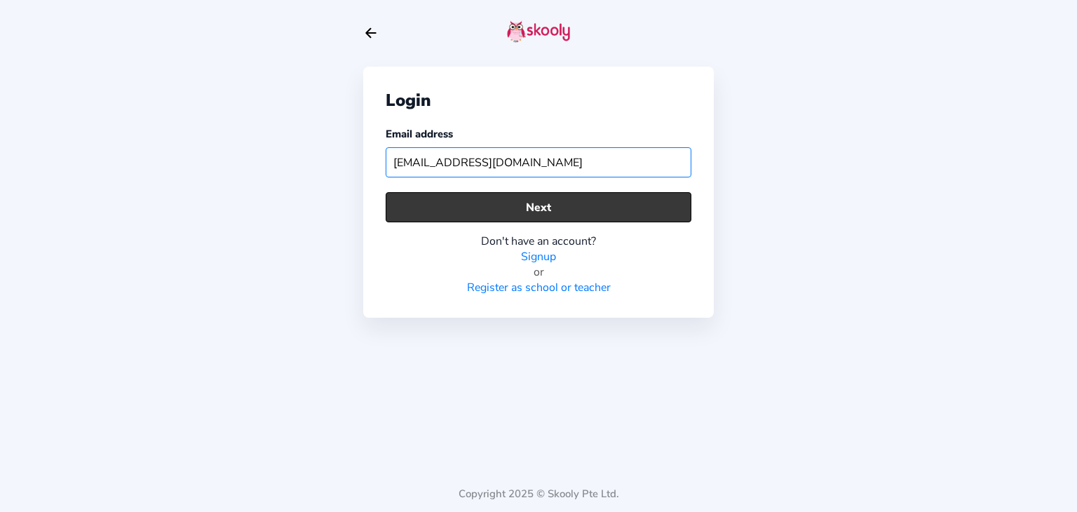
type input "[EMAIL_ADDRESS][DOMAIN_NAME]"
click at [512, 214] on button "Next" at bounding box center [539, 207] width 306 height 30
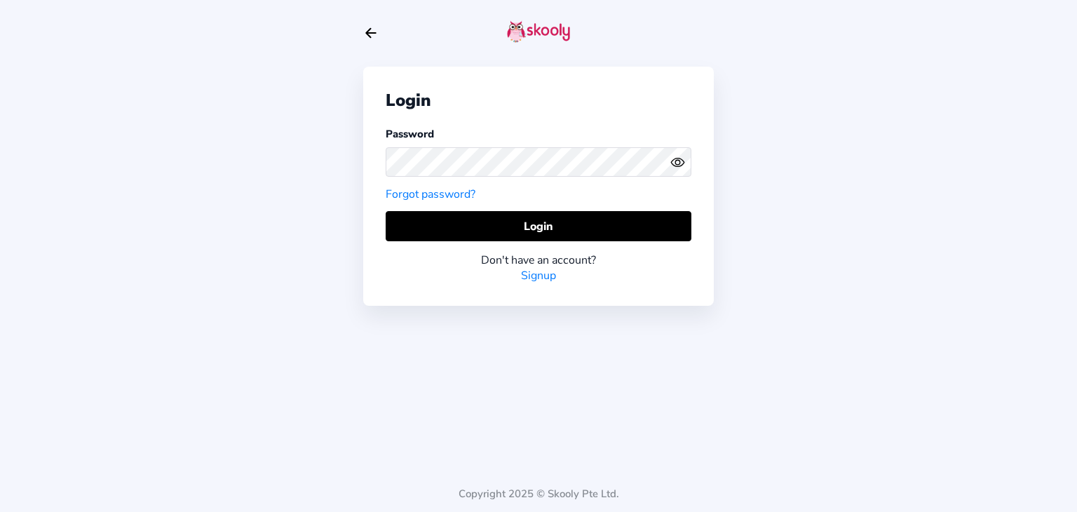
click at [491, 242] on div "Don't have an account? Signup" at bounding box center [539, 262] width 306 height 42
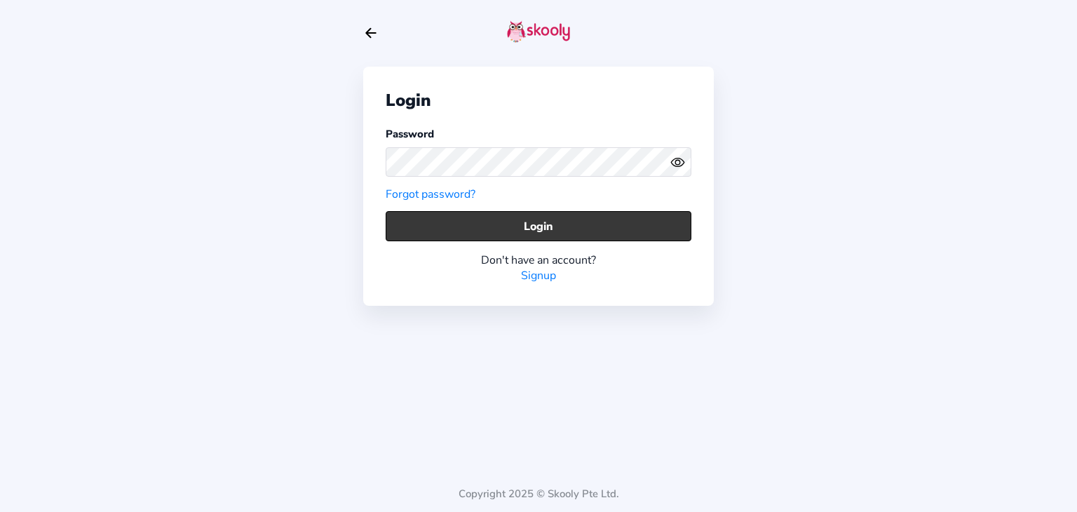
click at [533, 222] on button "Login" at bounding box center [539, 226] width 306 height 30
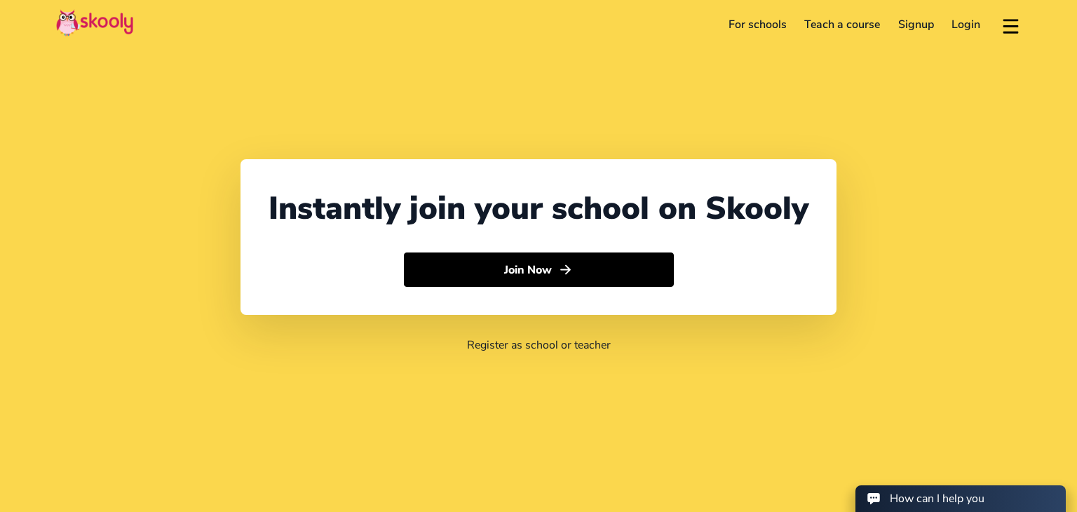
select select "91"
select select "[GEOGRAPHIC_DATA]"
select select "[GEOGRAPHIC_DATA]/[GEOGRAPHIC_DATA]"
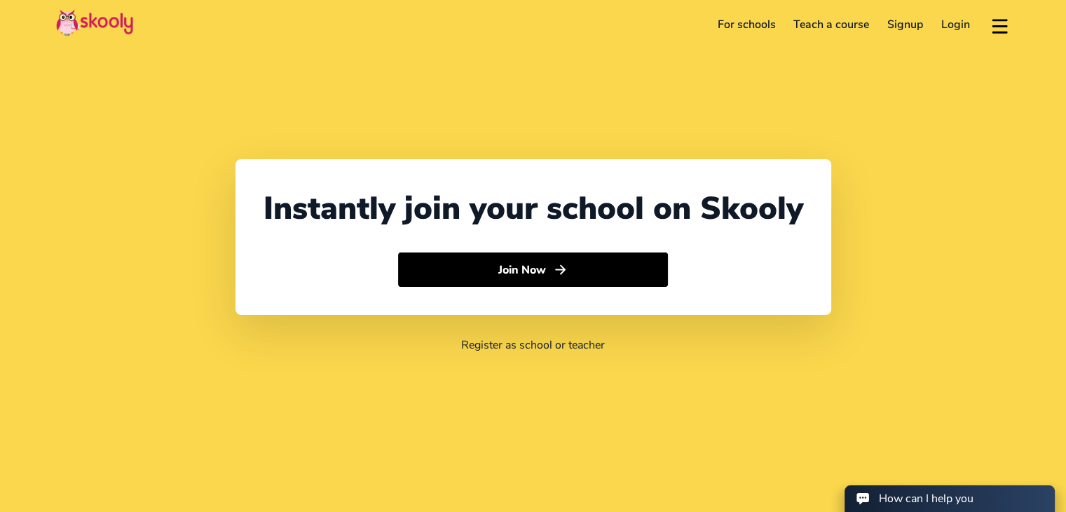
click at [953, 29] on link "Login" at bounding box center [955, 24] width 47 height 22
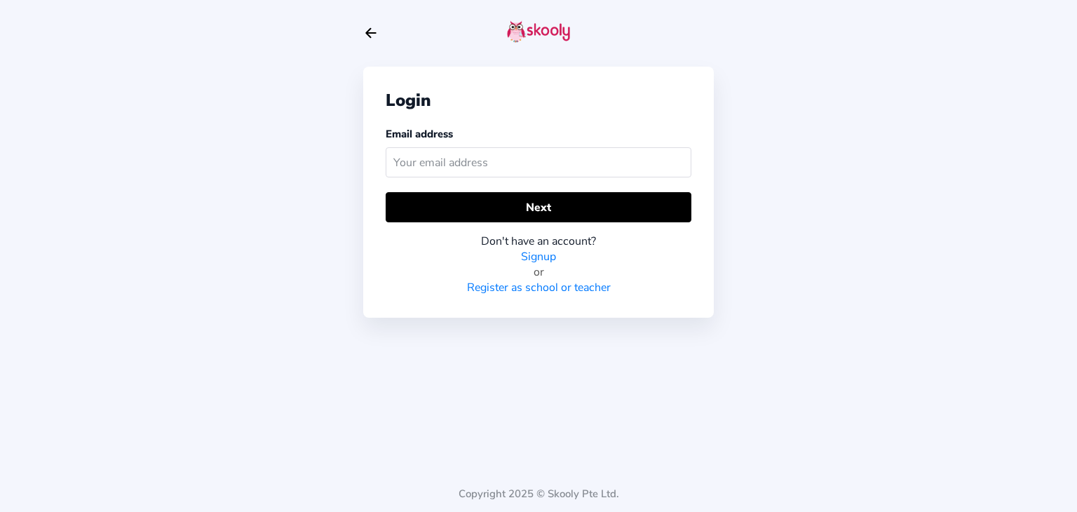
click at [480, 157] on input "text" at bounding box center [539, 162] width 306 height 30
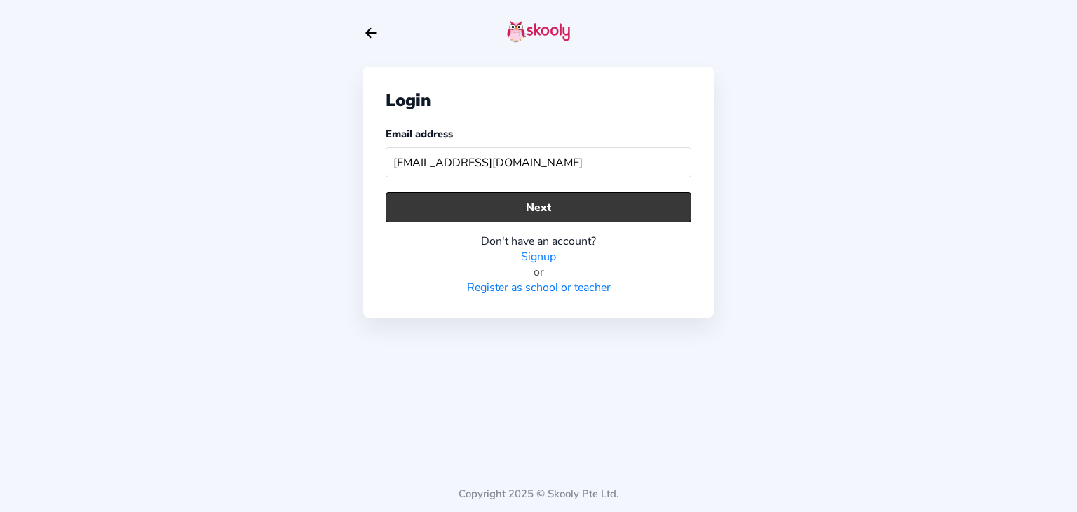
type input "nattumom@mailinator.com"
click at [475, 203] on button "Next" at bounding box center [539, 207] width 306 height 30
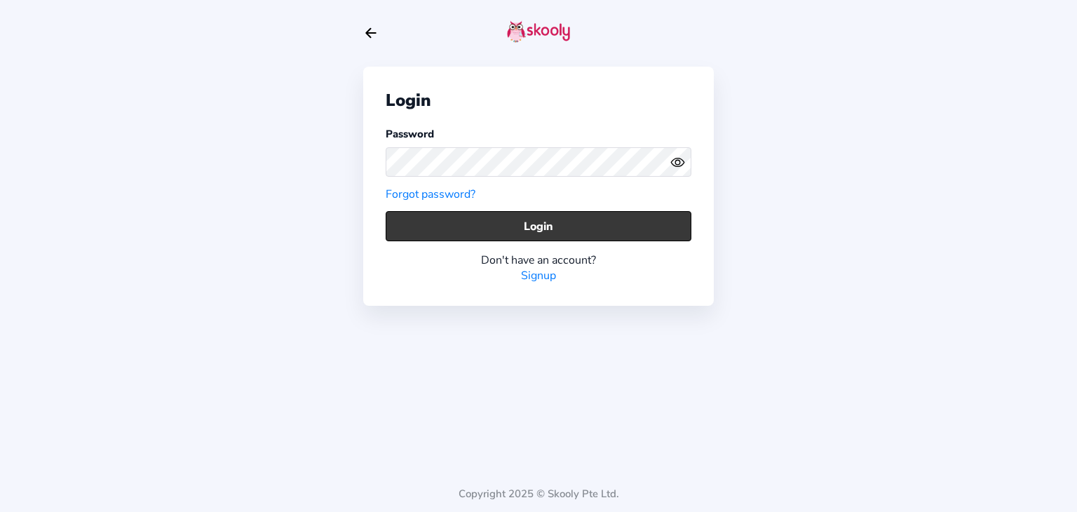
click at [472, 228] on button "Login" at bounding box center [539, 226] width 306 height 30
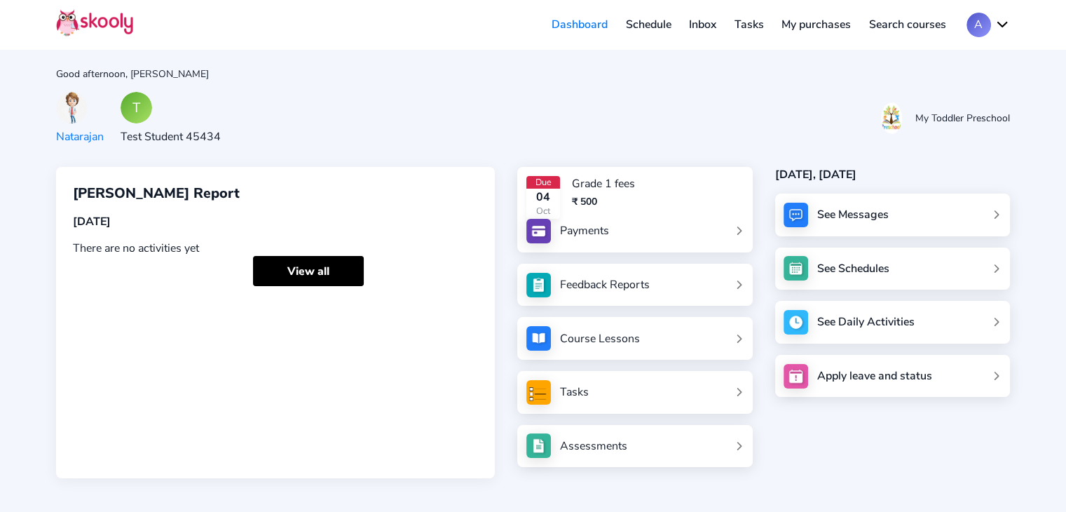
click at [144, 108] on div "T" at bounding box center [137, 108] width 32 height 32
click at [81, 114] on img at bounding box center [72, 108] width 32 height 32
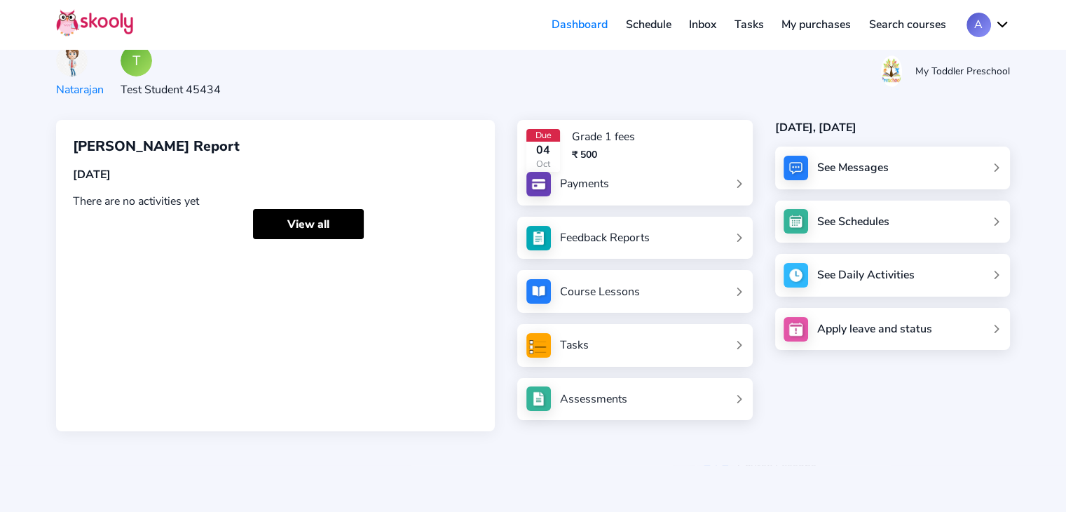
scroll to position [22, 0]
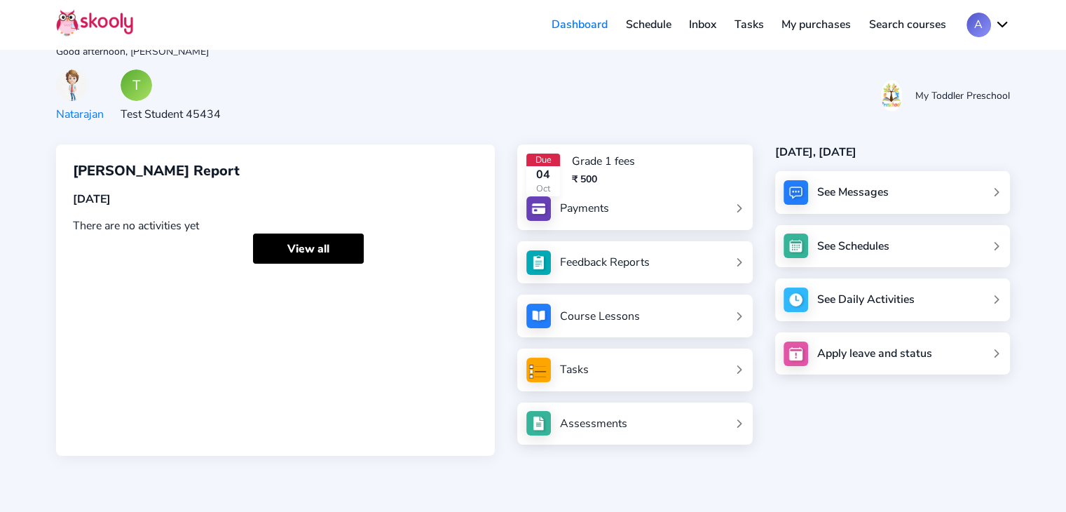
click at [125, 80] on div "T" at bounding box center [137, 85] width 32 height 32
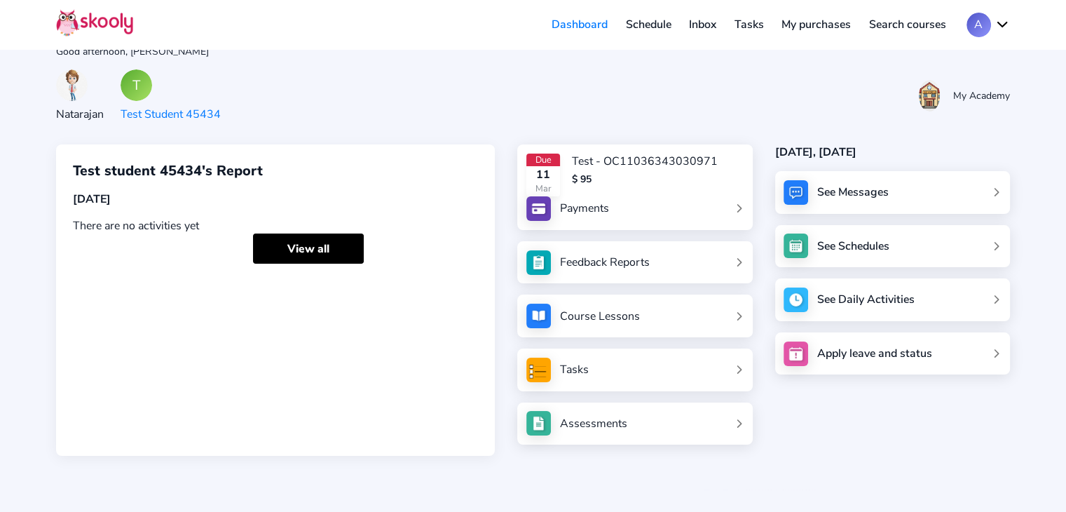
drag, startPoint x: 137, startPoint y: 96, endPoint x: 363, endPoint y: 76, distance: 226.6
click at [363, 76] on div "Natarajan T Test Student 45434 My Academy" at bounding box center [533, 95] width 954 height 53
click at [993, 20] on button "A" at bounding box center [988, 25] width 43 height 25
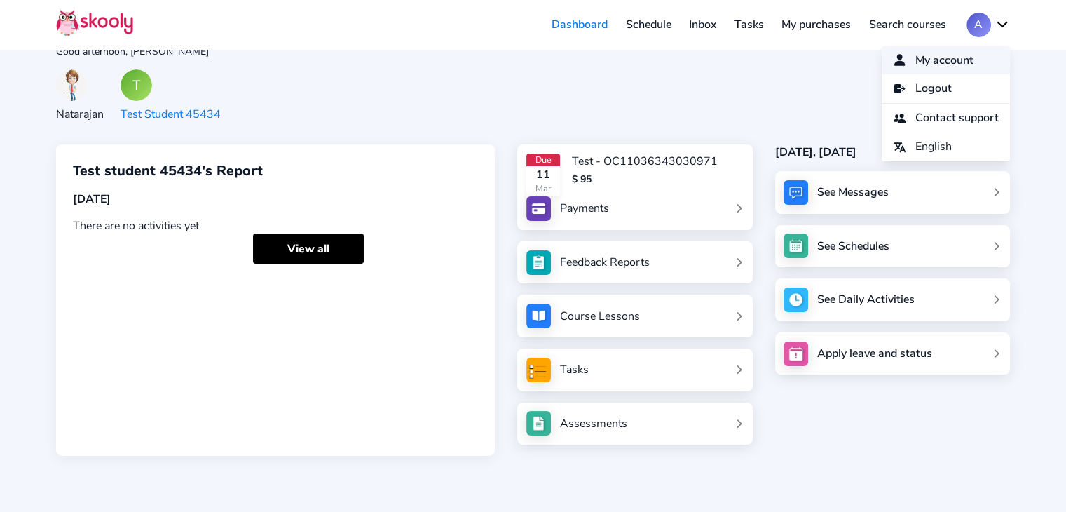
click at [932, 60] on span "My account" at bounding box center [945, 60] width 58 height 20
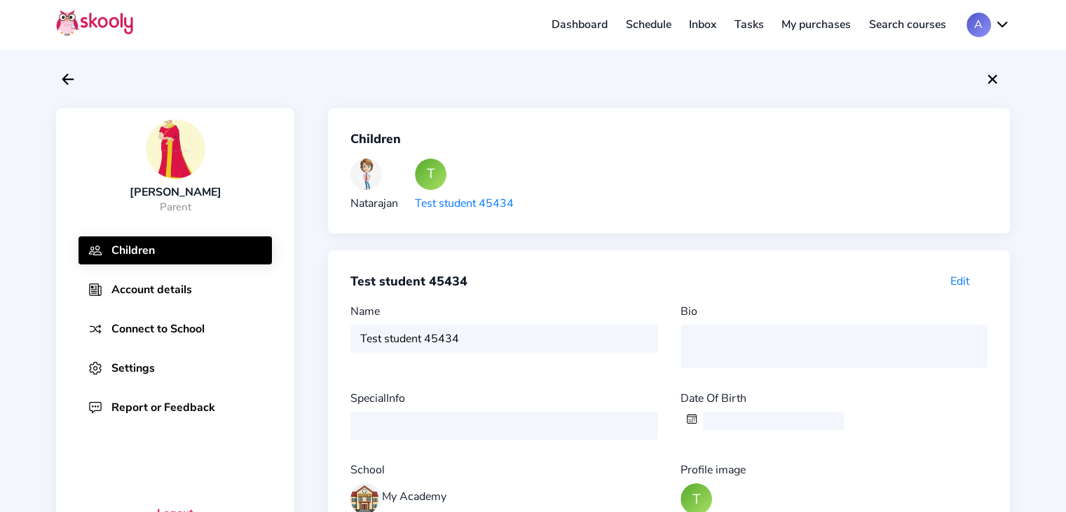
click at [472, 337] on div "Name Test student 45434" at bounding box center [510, 336] width 318 height 64
drag, startPoint x: 472, startPoint y: 337, endPoint x: 390, endPoint y: 337, distance: 82.0
click at [391, 337] on div "Name Test student 45434" at bounding box center [510, 336] width 318 height 64
click at [388, 337] on div "Name Test student 45434" at bounding box center [510, 336] width 318 height 64
drag, startPoint x: 390, startPoint y: 337, endPoint x: 481, endPoint y: 320, distance: 92.7
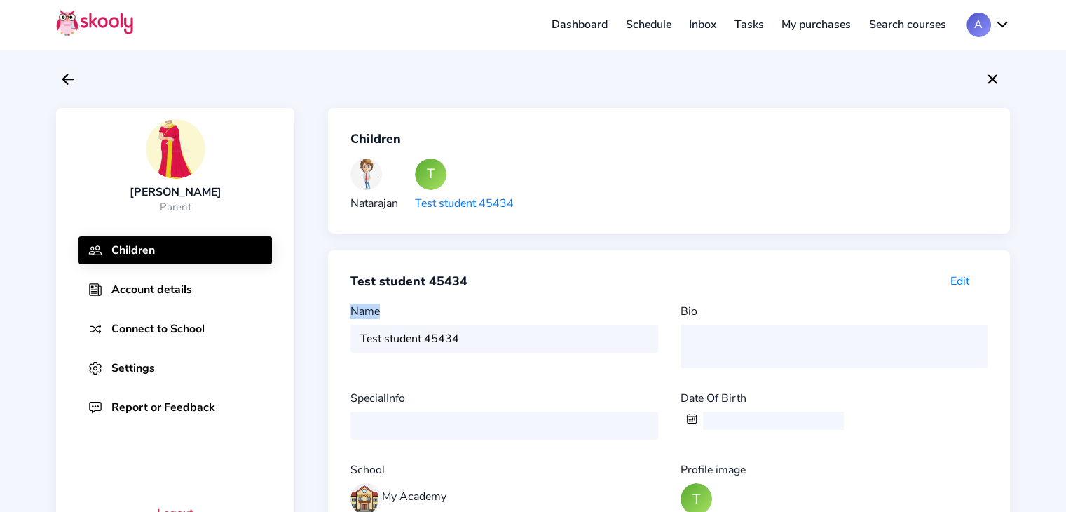
click at [446, 326] on div "Name Test student 45434" at bounding box center [510, 336] width 318 height 64
click at [957, 274] on span "Edit" at bounding box center [960, 280] width 19 height 15
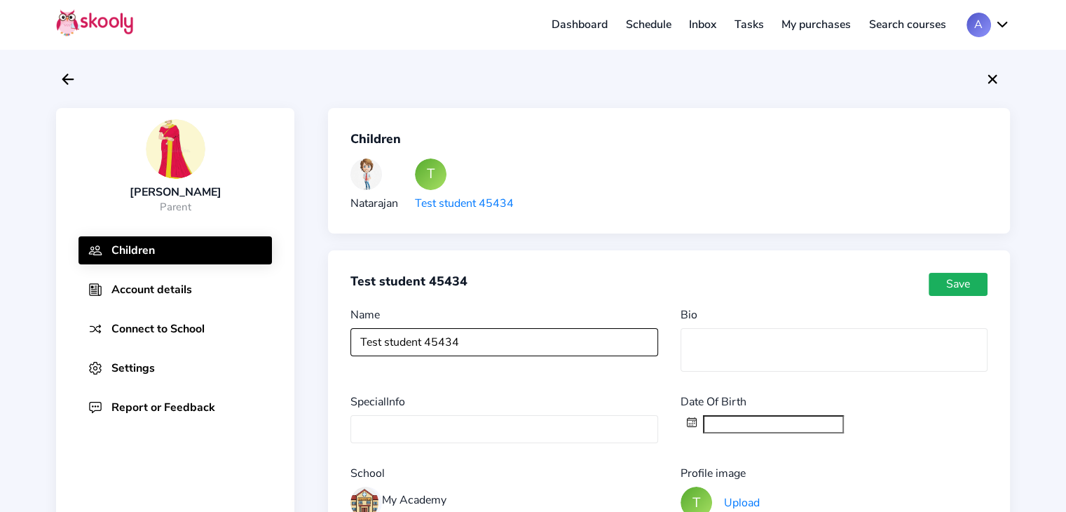
drag, startPoint x: 473, startPoint y: 341, endPoint x: 236, endPoint y: 357, distance: 238.2
click at [243, 357] on div "Anita Parent Children Account details Connect to School Settings Report or Feed…" at bounding box center [533, 324] width 954 height 433
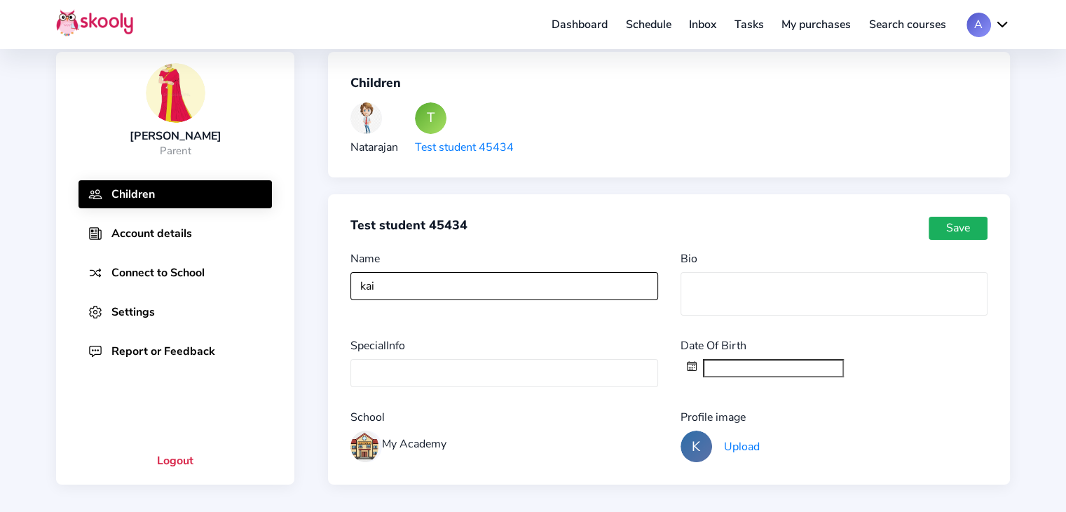
scroll to position [140, 0]
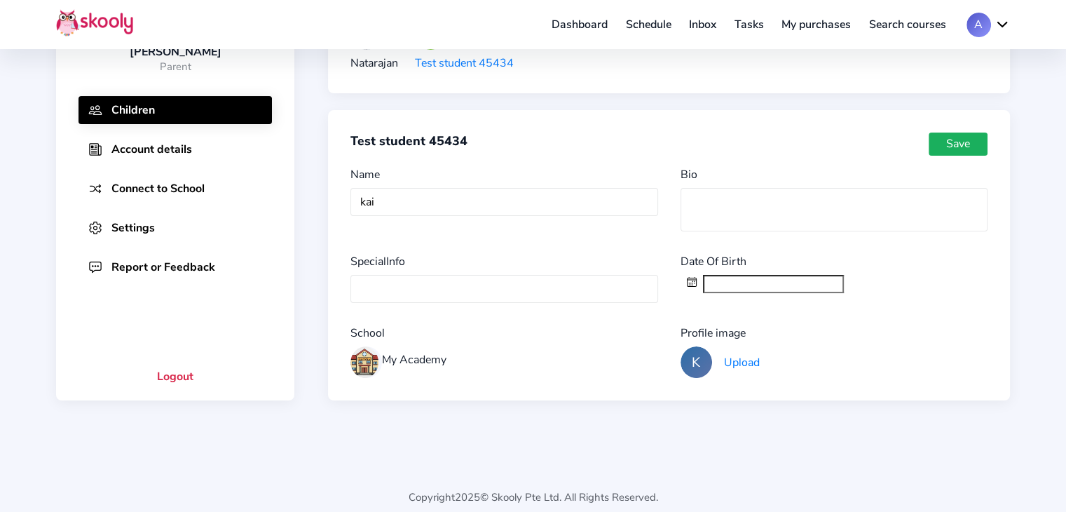
click at [965, 144] on button "Save" at bounding box center [958, 145] width 59 height 24
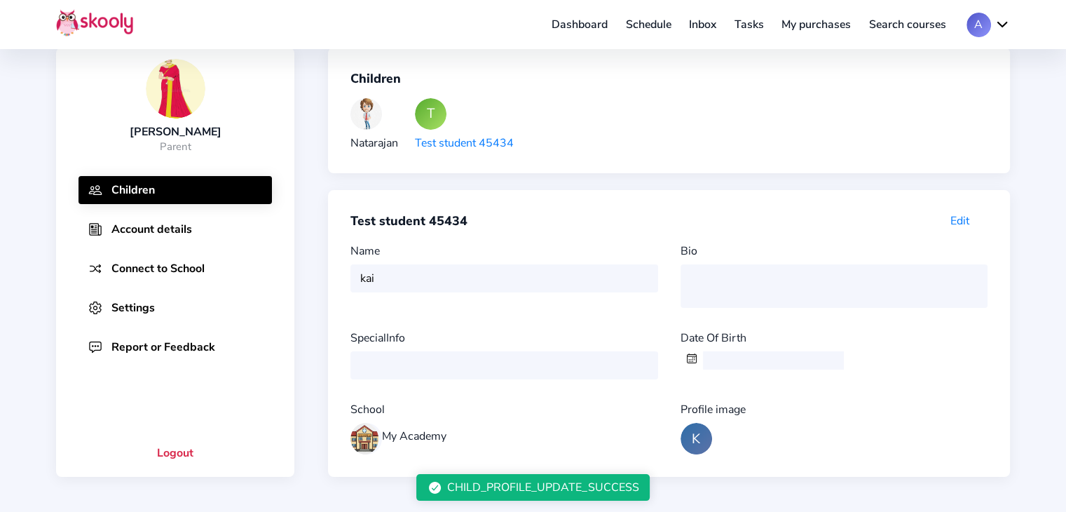
scroll to position [0, 0]
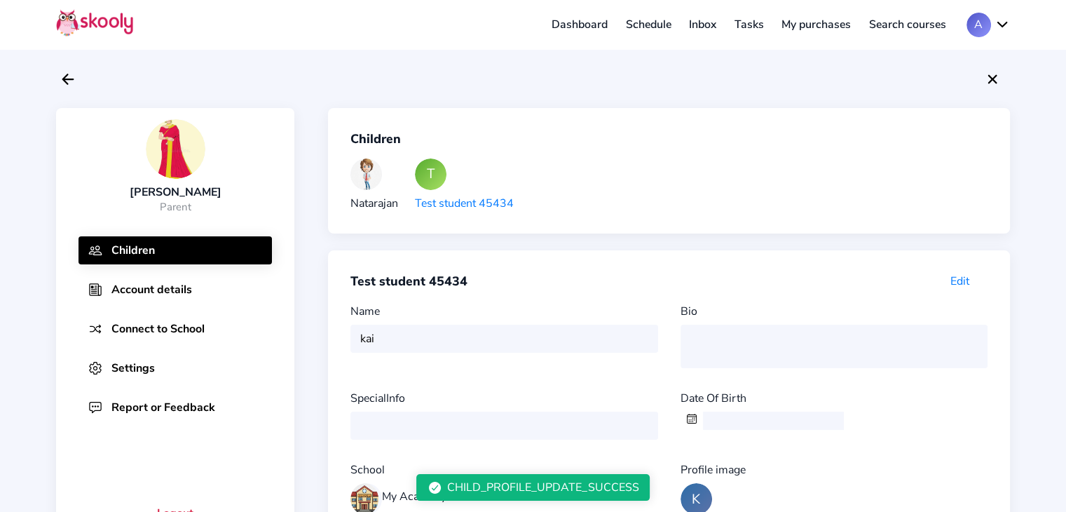
click at [379, 187] on sk-avatar at bounding box center [375, 174] width 48 height 32
type input "Natarajan"
type textarea "cricket"
type input "info"
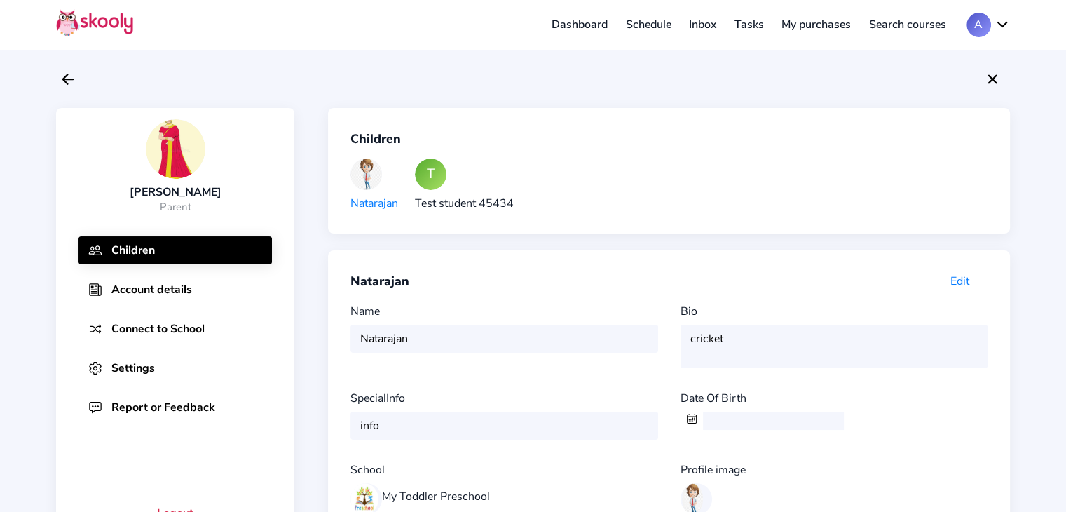
click at [973, 283] on button "Edit" at bounding box center [960, 283] width 55 height 20
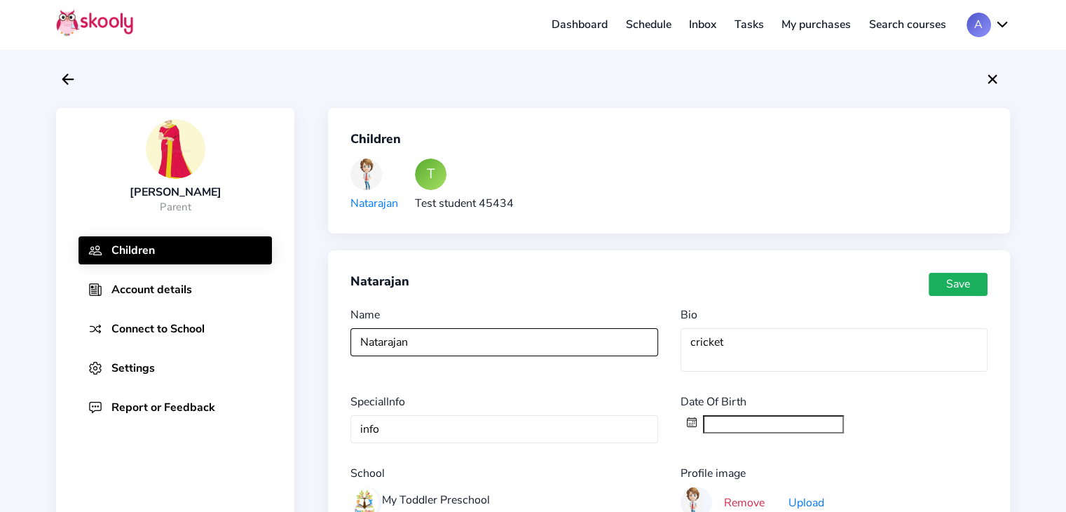
drag, startPoint x: 334, startPoint y: 366, endPoint x: 278, endPoint y: 388, distance: 59.5
click at [268, 382] on div "Anita Parent Children Account details Connect to School Settings Report or Feed…" at bounding box center [533, 324] width 954 height 433
type input "Alex"
click at [942, 283] on button "Save" at bounding box center [958, 285] width 59 height 24
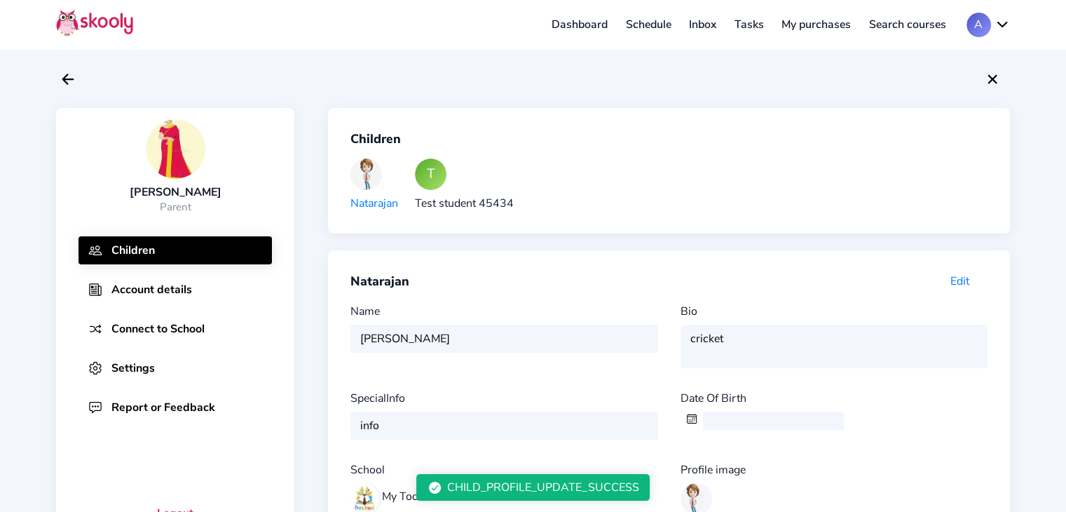
click at [999, 68] on div at bounding box center [533, 79] width 954 height 24
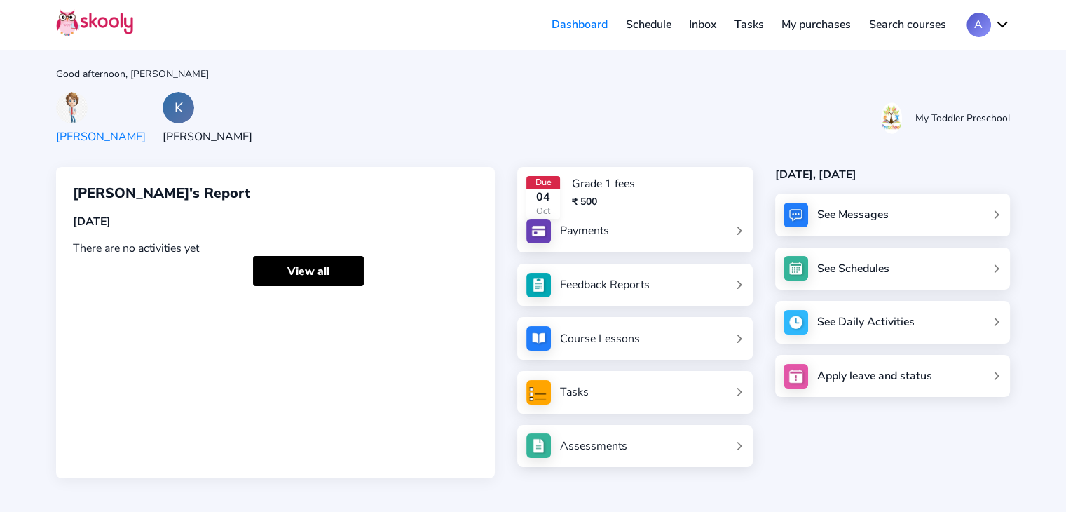
click at [163, 108] on div "K" at bounding box center [179, 108] width 32 height 32
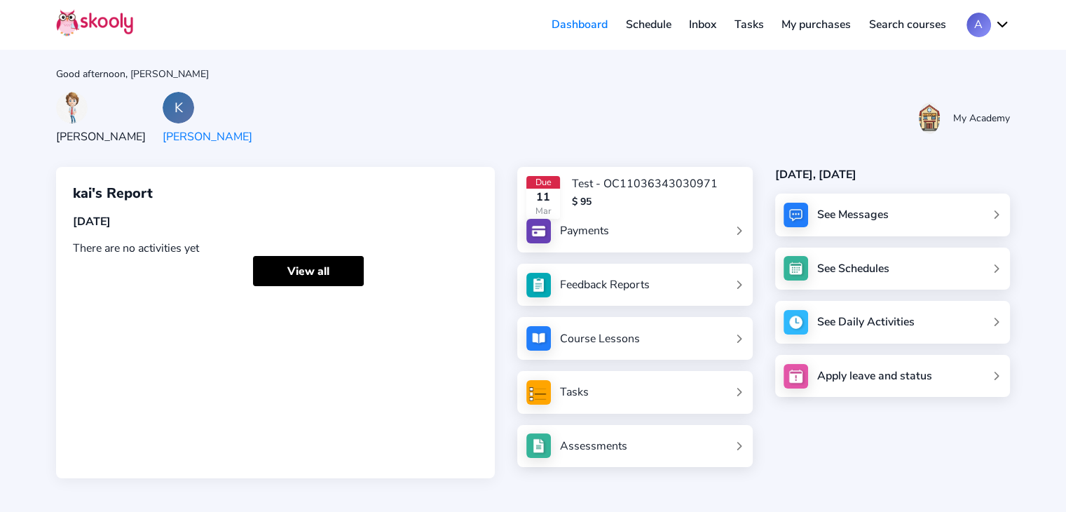
click at [76, 112] on img at bounding box center [72, 108] width 32 height 32
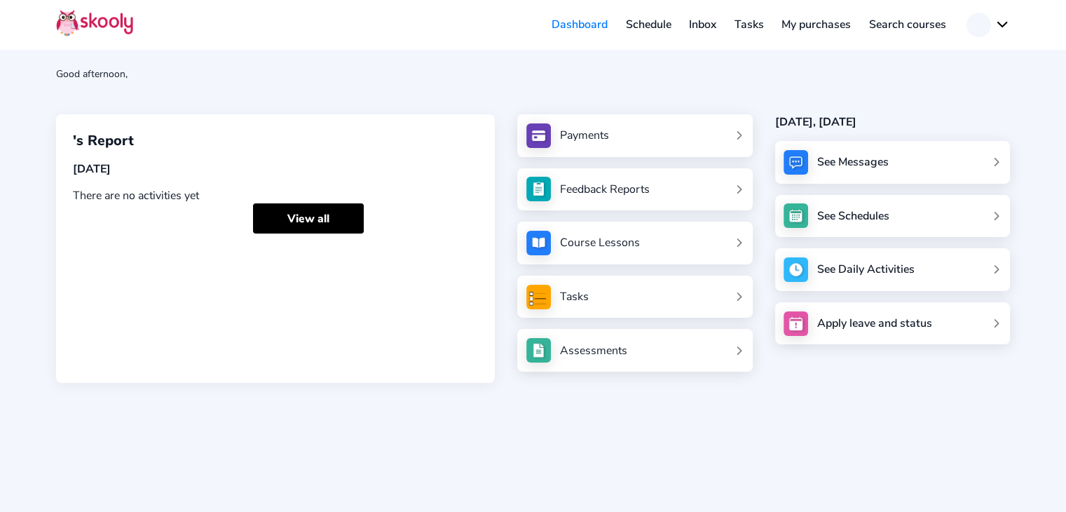
click at [1000, 22] on button at bounding box center [988, 25] width 43 height 25
click at [931, 88] on span "Logout" at bounding box center [934, 89] width 36 height 20
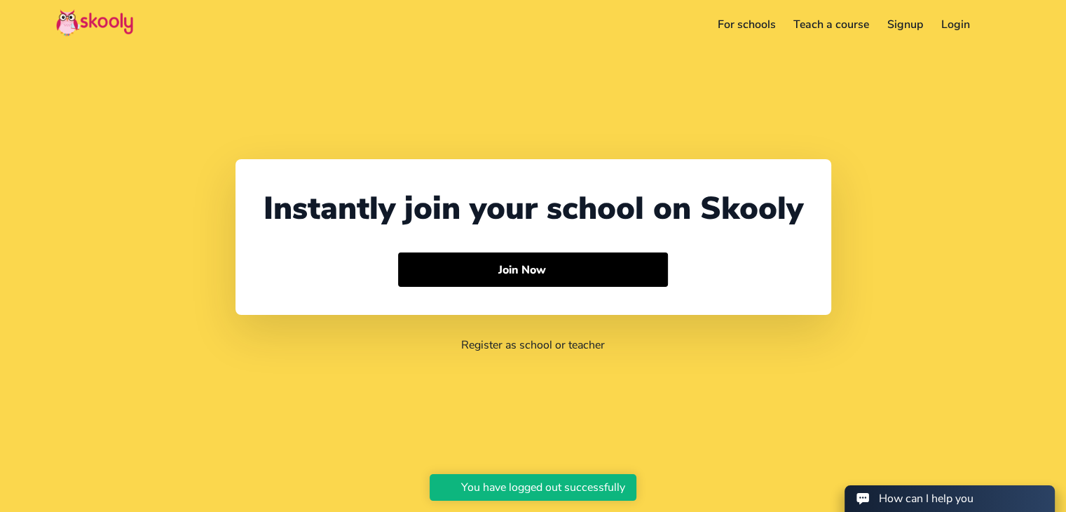
select select "91"
select select "India"
select select "Asia/Kolkata"
click at [953, 22] on link "Login" at bounding box center [955, 24] width 47 height 22
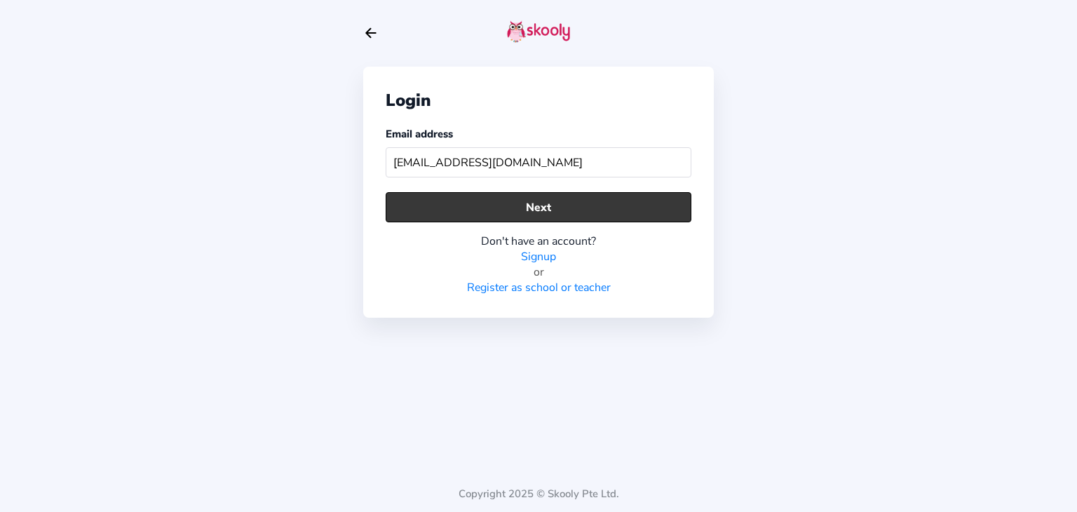
type input "nattumom@mailinator.com"
click at [572, 196] on button "Next" at bounding box center [539, 207] width 306 height 30
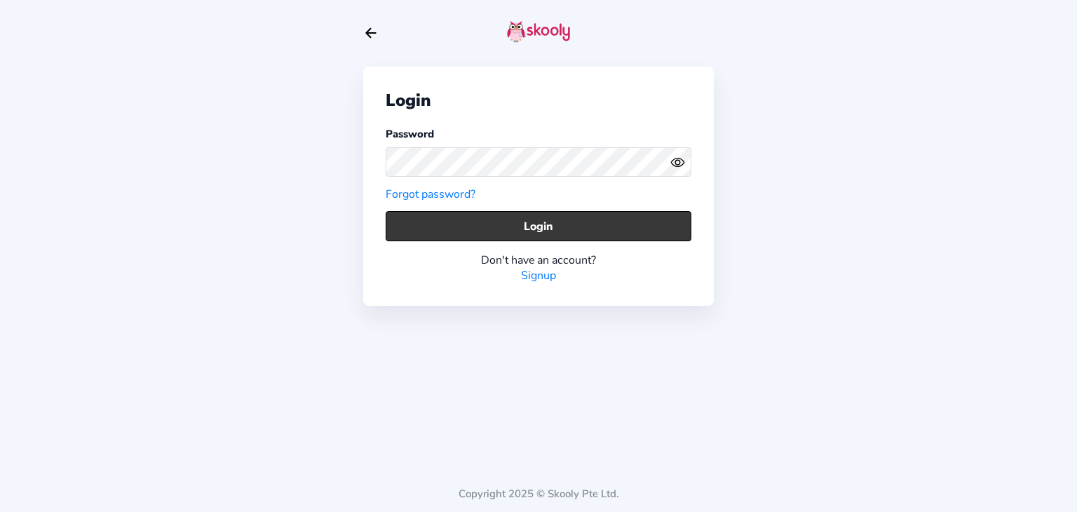
click at [544, 224] on button "Login" at bounding box center [539, 226] width 306 height 30
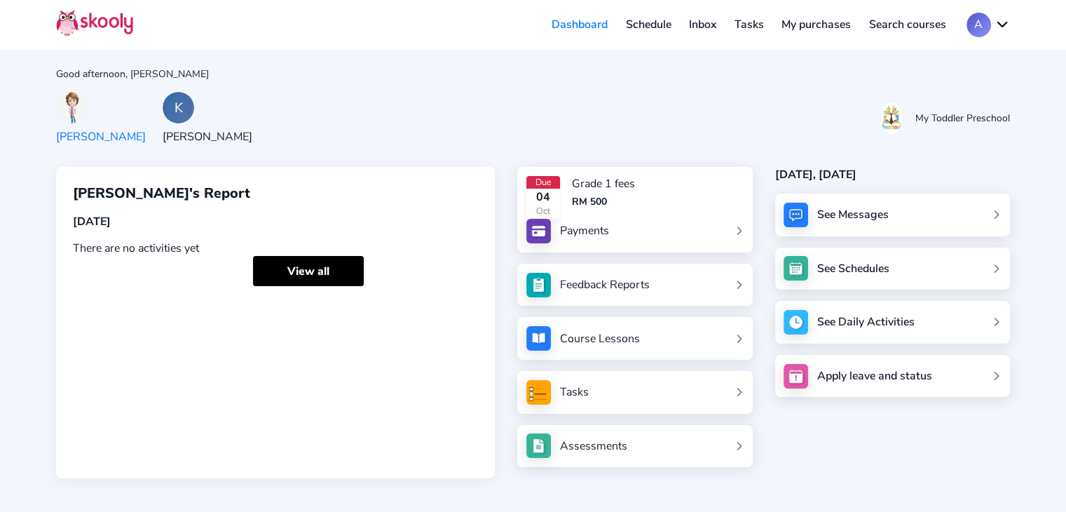
click at [163, 120] on div "K" at bounding box center [179, 108] width 32 height 32
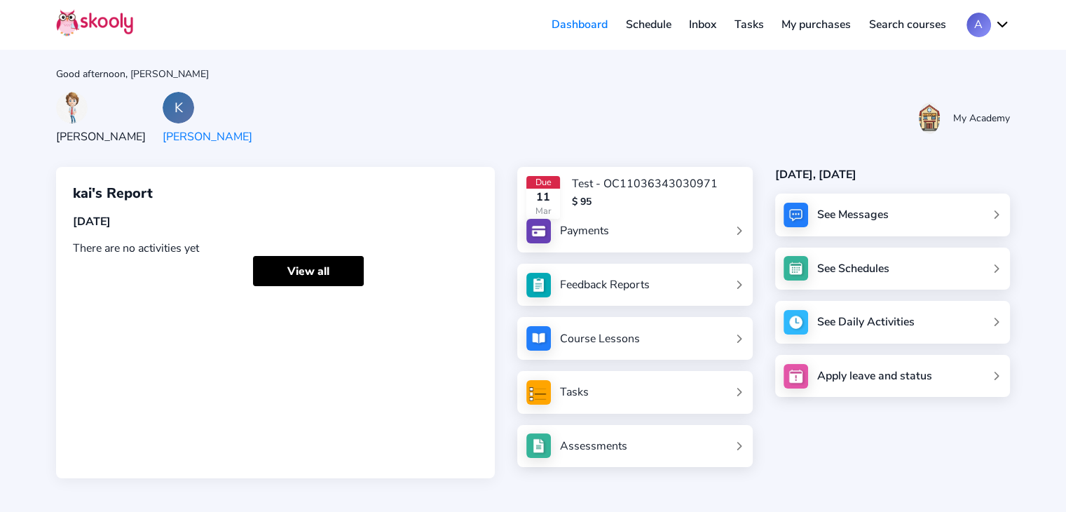
click at [79, 104] on img at bounding box center [72, 108] width 32 height 32
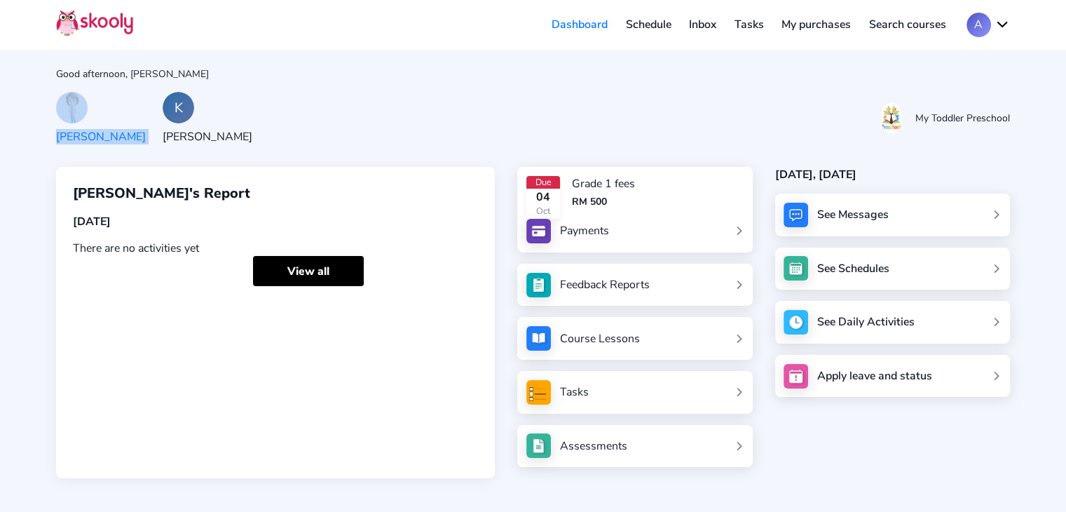
click at [96, 102] on div "Alex K Kai" at bounding box center [162, 118] width 213 height 53
click at [163, 104] on div "K" at bounding box center [179, 108] width 32 height 32
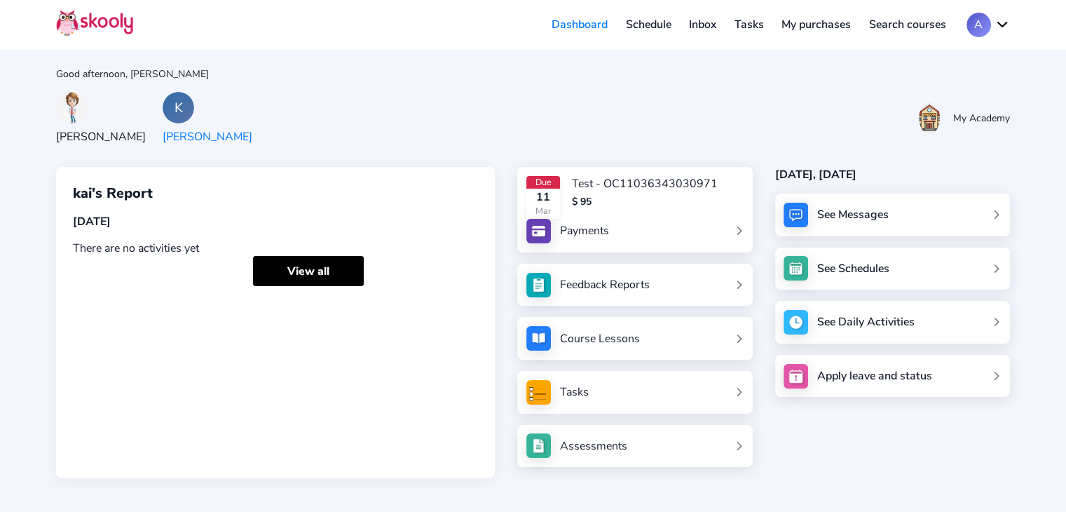
drag, startPoint x: 78, startPoint y: 107, endPoint x: 76, endPoint y: 121, distance: 14.8
click at [77, 107] on img at bounding box center [72, 108] width 32 height 32
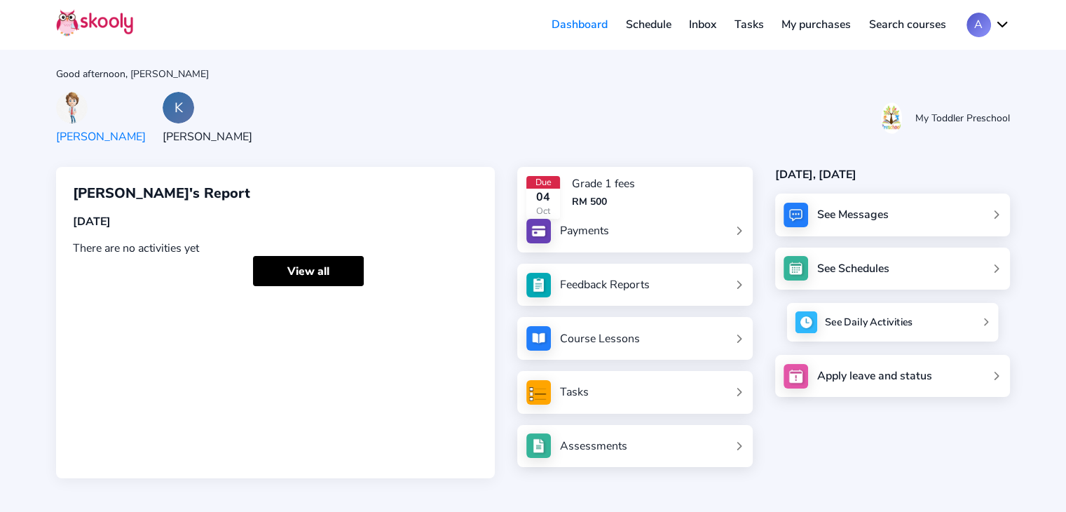
click at [839, 323] on div "See Daily Activities" at bounding box center [869, 322] width 88 height 14
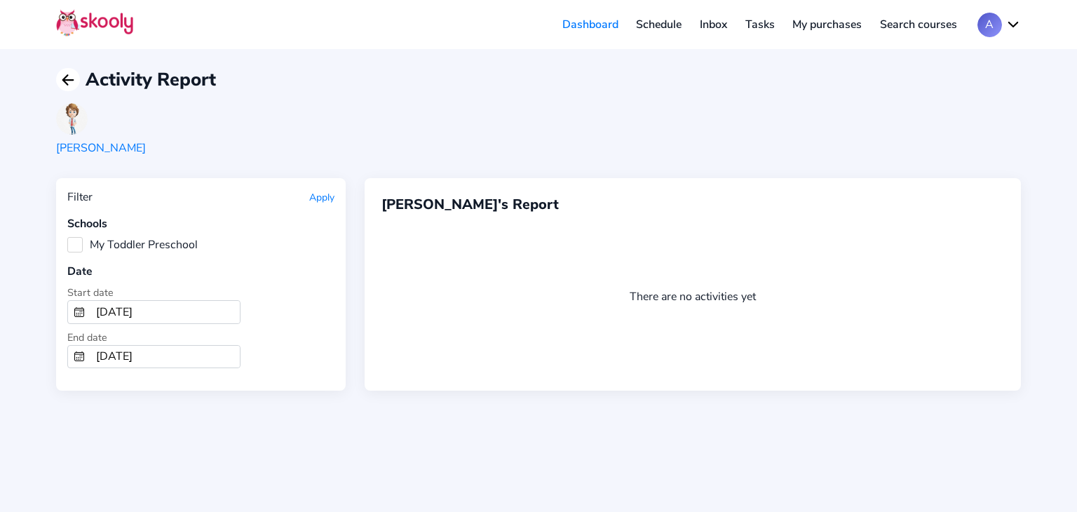
click at [65, 82] on icon "arrow back outline" at bounding box center [67, 80] width 11 height 10
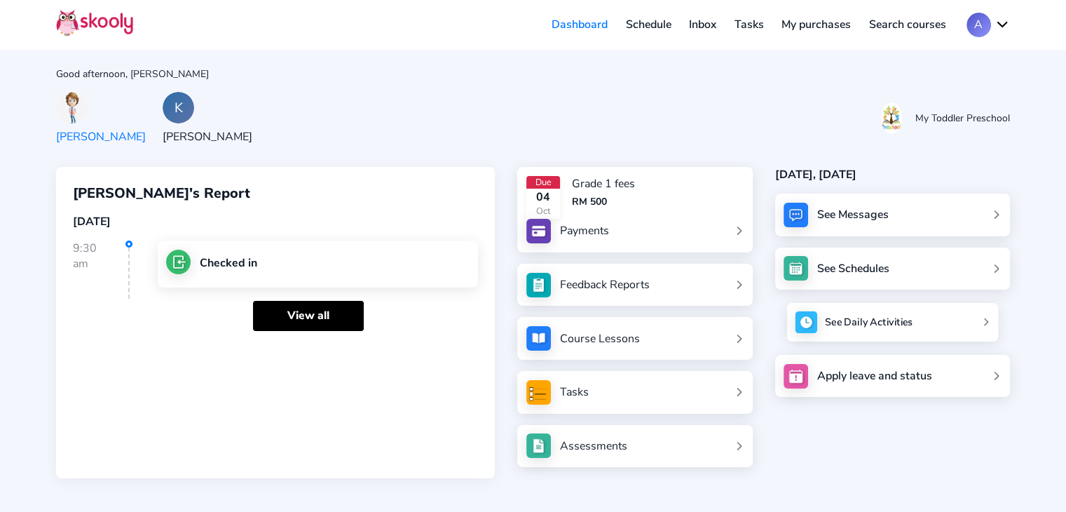
click at [902, 320] on div "See Daily Activities" at bounding box center [869, 322] width 88 height 14
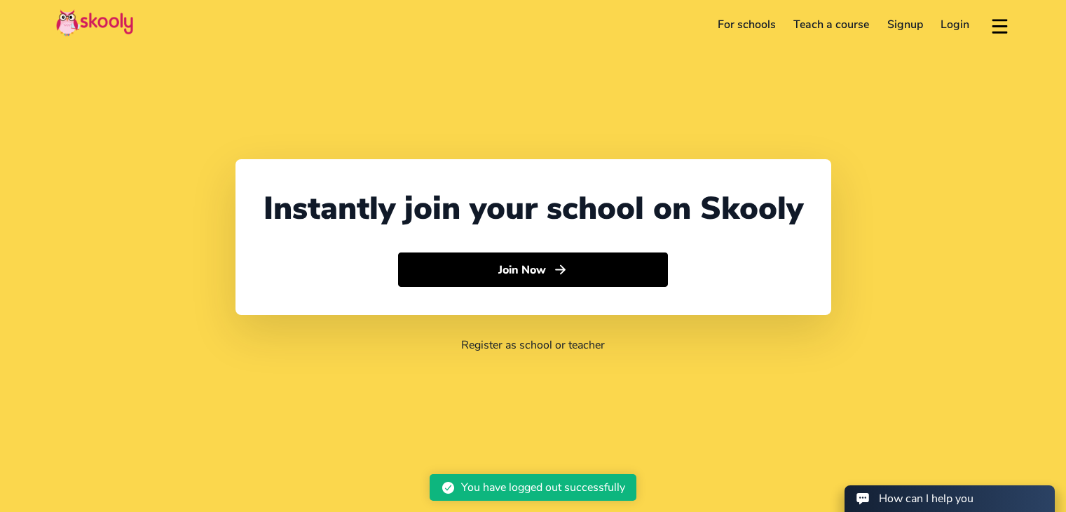
select select "91"
select select "[GEOGRAPHIC_DATA]"
select select "[GEOGRAPHIC_DATA]/[GEOGRAPHIC_DATA]"
click at [942, 20] on link "Login" at bounding box center [955, 24] width 47 height 22
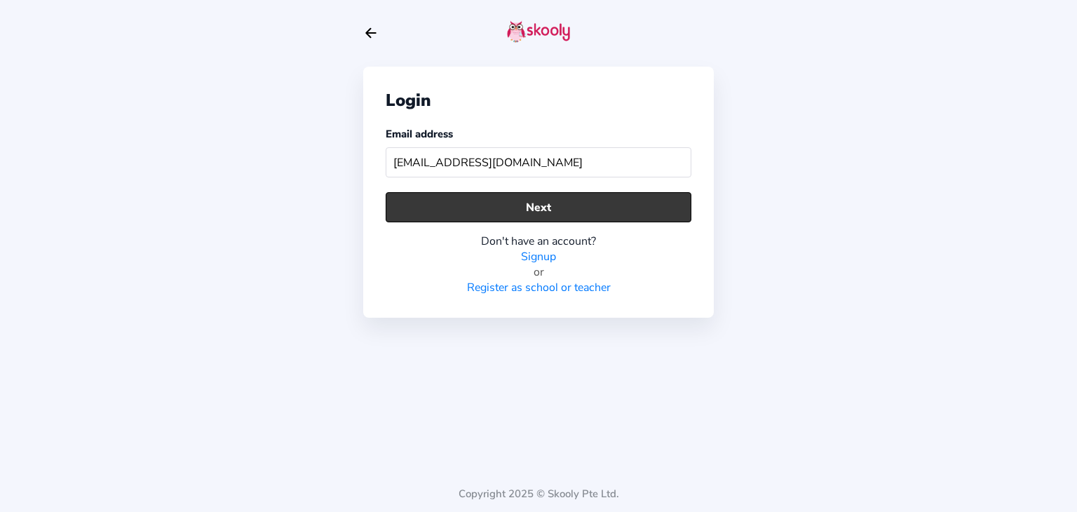
type input "[EMAIL_ADDRESS][DOMAIN_NAME]"
click at [656, 205] on button "Next" at bounding box center [539, 207] width 306 height 30
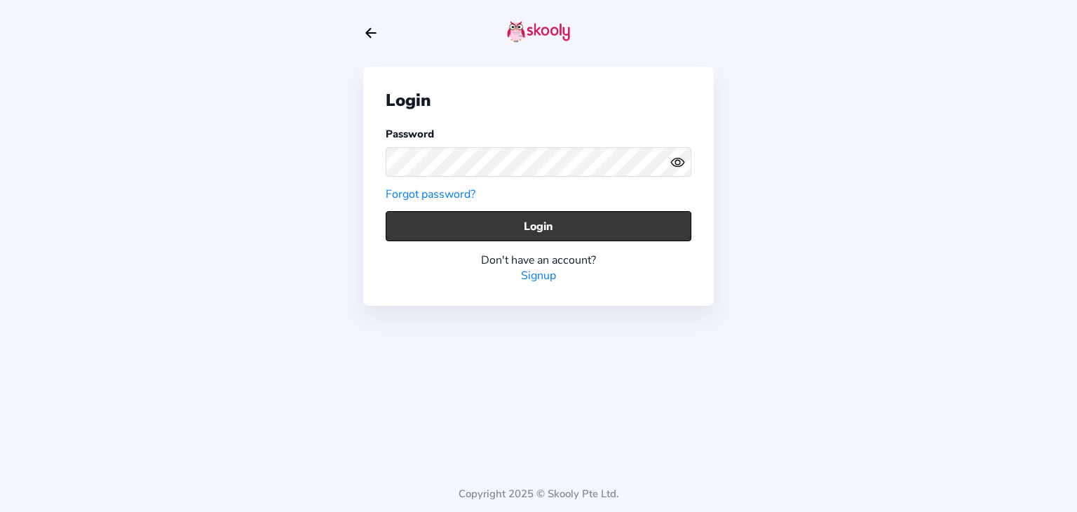
click at [473, 242] on div "Don't have an account? Signup" at bounding box center [539, 262] width 306 height 42
click at [508, 221] on button "Login" at bounding box center [539, 226] width 306 height 30
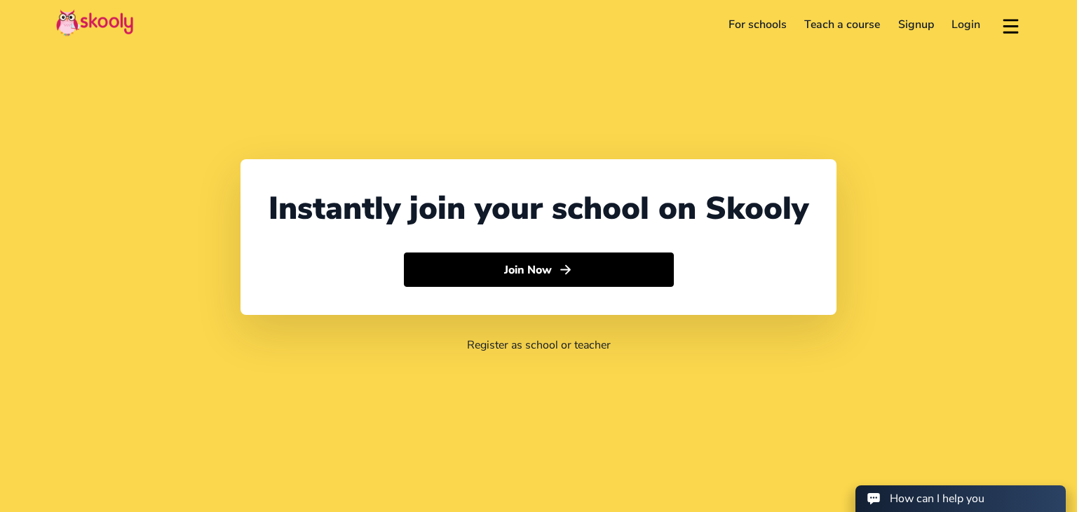
select select "91"
select select "[GEOGRAPHIC_DATA]"
select select "[GEOGRAPHIC_DATA]/[GEOGRAPHIC_DATA]"
